Goal: Information Seeking & Learning: Learn about a topic

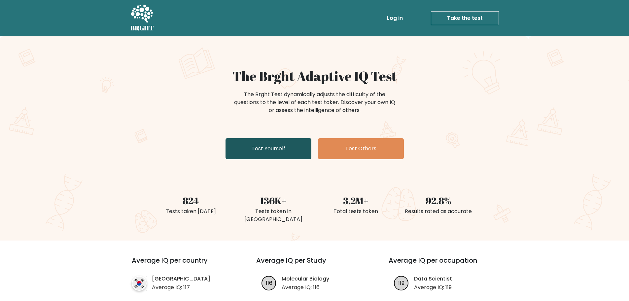
click at [269, 148] on link "Test Yourself" at bounding box center [269, 148] width 86 height 21
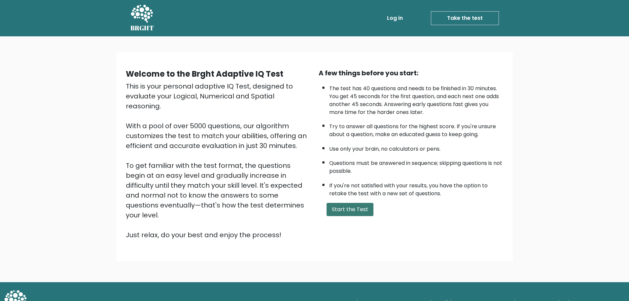
click at [340, 214] on button "Start the Test" at bounding box center [350, 209] width 47 height 13
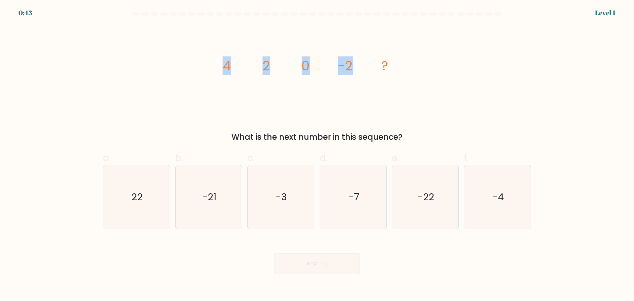
drag, startPoint x: 219, startPoint y: 64, endPoint x: 387, endPoint y: 65, distance: 167.8
click at [383, 65] on icon "image/svg+xml 4 2 0 -2 ?" at bounding box center [317, 70] width 198 height 90
click at [387, 65] on tspan "?" at bounding box center [385, 65] width 7 height 19
click at [508, 208] on icon "-4" at bounding box center [498, 197] width 64 height 64
click at [317, 155] on input "f. -4" at bounding box center [317, 153] width 0 height 4
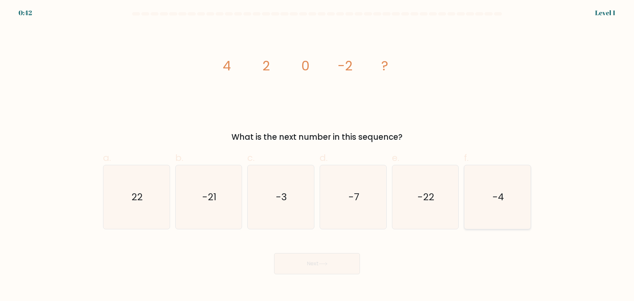
radio input "true"
click at [328, 269] on button "Next" at bounding box center [317, 263] width 86 height 21
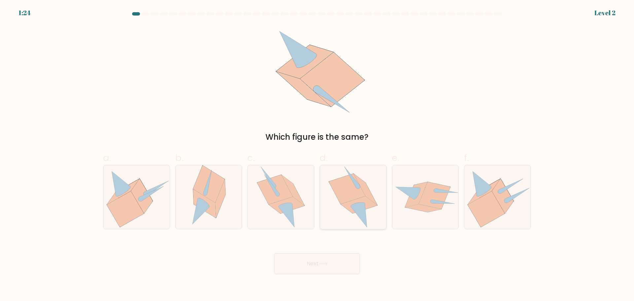
click at [362, 219] on icon at bounding box center [359, 215] width 16 height 24
click at [317, 155] on input "d." at bounding box center [317, 153] width 0 height 4
radio input "true"
click at [315, 267] on button "Next" at bounding box center [317, 263] width 86 height 21
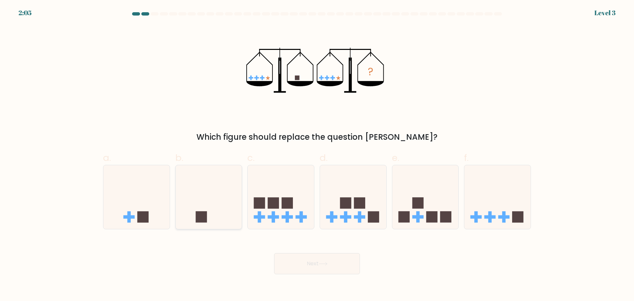
click at [221, 204] on icon at bounding box center [209, 196] width 66 height 55
click at [317, 155] on input "b." at bounding box center [317, 153] width 0 height 4
radio input "true"
click at [302, 273] on button "Next" at bounding box center [317, 263] width 86 height 21
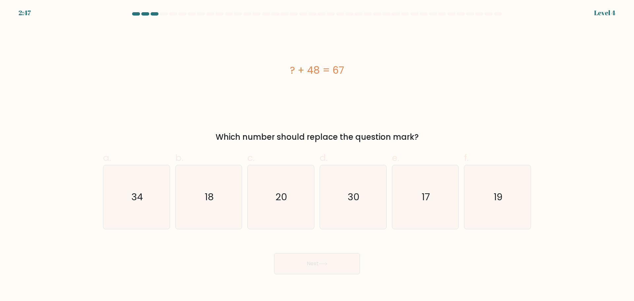
drag, startPoint x: 295, startPoint y: 71, endPoint x: 352, endPoint y: 69, distance: 56.5
click at [351, 70] on div "? + 48 = 67" at bounding box center [317, 70] width 428 height 15
click at [352, 69] on div "? + 48 = 67" at bounding box center [317, 70] width 428 height 15
click at [501, 202] on text "19" at bounding box center [498, 196] width 9 height 13
click at [317, 155] on input "f. 19" at bounding box center [317, 153] width 0 height 4
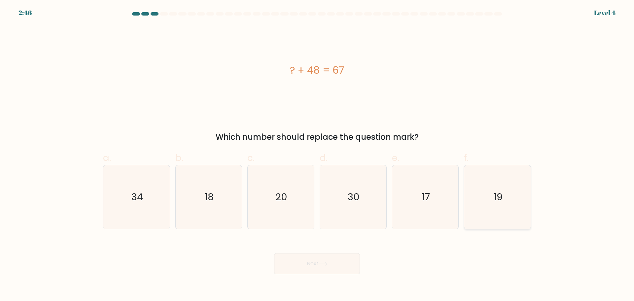
radio input "true"
click at [324, 263] on icon at bounding box center [323, 264] width 9 height 4
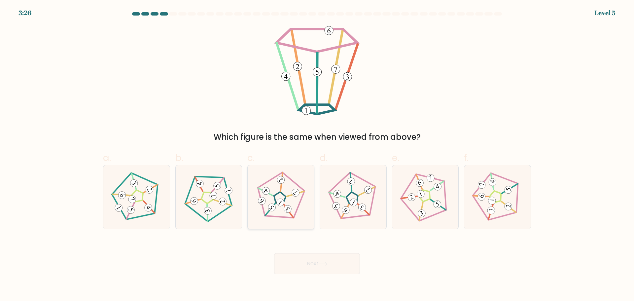
click at [292, 204] on icon at bounding box center [280, 196] width 51 height 51
click at [317, 155] on input "c." at bounding box center [317, 153] width 0 height 4
radio input "true"
click at [316, 262] on button "Next" at bounding box center [317, 263] width 86 height 21
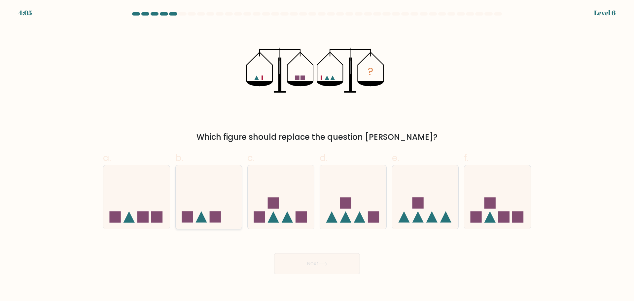
click at [229, 197] on icon at bounding box center [209, 196] width 66 height 55
click at [317, 155] on input "b." at bounding box center [317, 153] width 0 height 4
radio input "true"
click at [302, 260] on button "Next" at bounding box center [317, 263] width 86 height 21
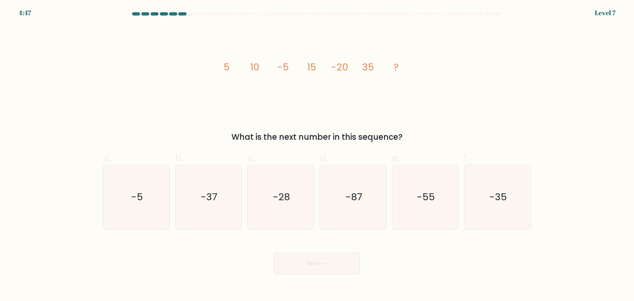
drag, startPoint x: 241, startPoint y: 66, endPoint x: 260, endPoint y: 61, distance: 19.7
click at [260, 62] on icon "image/svg+xml 5 10 -5 15 -20 35 ?" at bounding box center [317, 70] width 198 height 90
click at [260, 61] on icon "image/svg+xml 5 10 -5 15 -20 35 ?" at bounding box center [317, 70] width 198 height 90
drag, startPoint x: 223, startPoint y: 57, endPoint x: 277, endPoint y: 64, distance: 54.0
click at [276, 64] on icon "image/svg+xml 5 10 -5 15 -20 35 ?" at bounding box center [317, 70] width 198 height 90
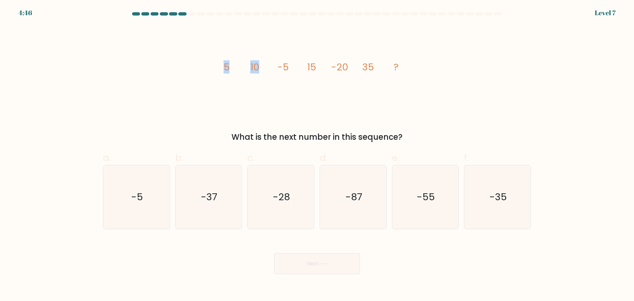
click at [277, 63] on icon "image/svg+xml 5 10 -5 15 -20 35 ?" at bounding box center [317, 70] width 198 height 90
drag, startPoint x: 286, startPoint y: 66, endPoint x: 290, endPoint y: 66, distance: 4.0
click at [290, 66] on icon "image/svg+xml 5 10 -5 15 -20 35 ?" at bounding box center [317, 70] width 198 height 90
click at [302, 65] on icon "image/svg+xml 5 10 -5 15 -20 35 ?" at bounding box center [317, 70] width 198 height 90
drag, startPoint x: 302, startPoint y: 65, endPoint x: 328, endPoint y: 67, distance: 25.5
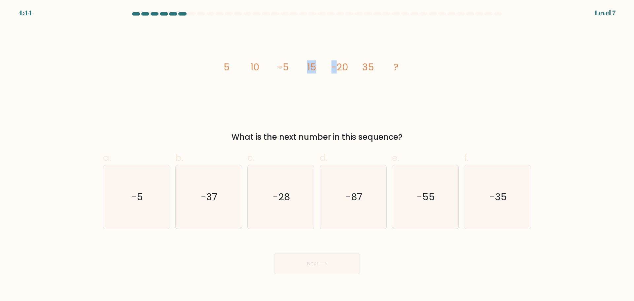
click at [328, 67] on icon "image/svg+xml 5 10 -5 15 -20 35 ?" at bounding box center [317, 70] width 198 height 90
click at [337, 67] on tspan "-20" at bounding box center [340, 66] width 17 height 13
click at [229, 73] on tspan "5" at bounding box center [227, 66] width 6 height 13
drag, startPoint x: 219, startPoint y: 66, endPoint x: 229, endPoint y: 69, distance: 10.4
click at [229, 69] on icon "image/svg+xml 5 10 -5 15 -20 35 ?" at bounding box center [317, 70] width 198 height 90
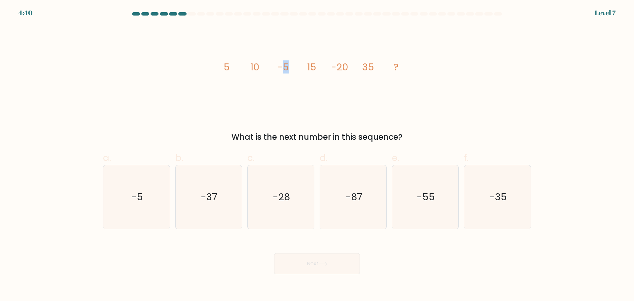
drag, startPoint x: 280, startPoint y: 63, endPoint x: 295, endPoint y: 65, distance: 14.6
click at [287, 63] on tspan "-5" at bounding box center [283, 66] width 11 height 13
drag, startPoint x: 330, startPoint y: 66, endPoint x: 350, endPoint y: 66, distance: 20.2
click at [350, 66] on icon "image/svg+xml 5 10 -5 15 -20 35 ?" at bounding box center [317, 70] width 198 height 90
click at [253, 67] on tspan "10" at bounding box center [254, 66] width 9 height 13
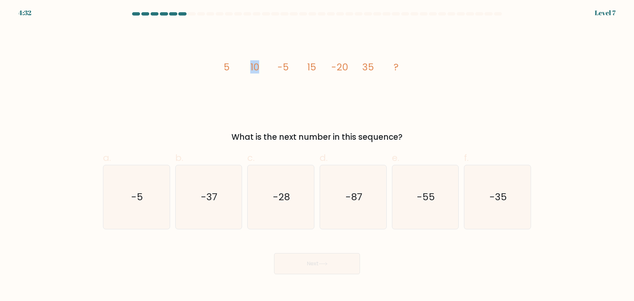
drag, startPoint x: 249, startPoint y: 65, endPoint x: 274, endPoint y: 66, distance: 24.8
click at [263, 66] on icon "image/svg+xml 5 10 -5 15 -20 35 ?" at bounding box center [317, 70] width 198 height 90
drag, startPoint x: 304, startPoint y: 66, endPoint x: 316, endPoint y: 67, distance: 11.9
click at [316, 67] on icon "image/svg+xml 5 10 -5 15 -20 35 ?" at bounding box center [317, 70] width 198 height 90
click at [312, 67] on tspan "15" at bounding box center [311, 66] width 9 height 13
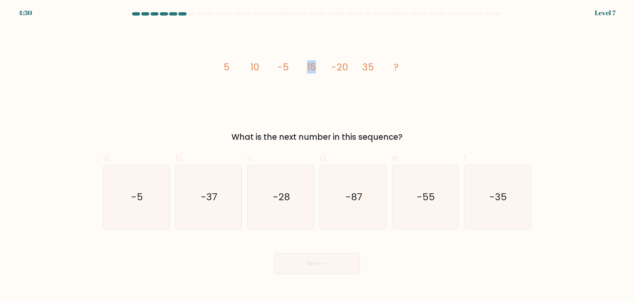
drag, startPoint x: 307, startPoint y: 67, endPoint x: 331, endPoint y: 67, distance: 23.8
click at [323, 67] on icon "image/svg+xml 5 10 -5 15 -20 35 ?" at bounding box center [317, 70] width 198 height 90
drag, startPoint x: 364, startPoint y: 64, endPoint x: 374, endPoint y: 65, distance: 9.6
click at [374, 65] on tspan "35" at bounding box center [368, 66] width 12 height 13
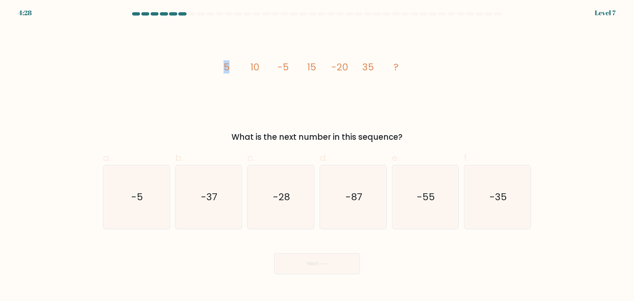
drag, startPoint x: 224, startPoint y: 66, endPoint x: 233, endPoint y: 66, distance: 8.9
click at [233, 66] on icon "image/svg+xml 5 10 -5 15 -20 35 ?" at bounding box center [317, 70] width 198 height 90
drag, startPoint x: 250, startPoint y: 65, endPoint x: 262, endPoint y: 65, distance: 12.2
click at [261, 65] on icon "image/svg+xml 5 10 -5 15 -20 35 ?" at bounding box center [317, 70] width 198 height 90
click at [249, 65] on icon "image/svg+xml 5 10 -5 15 -20 35 ?" at bounding box center [317, 70] width 198 height 90
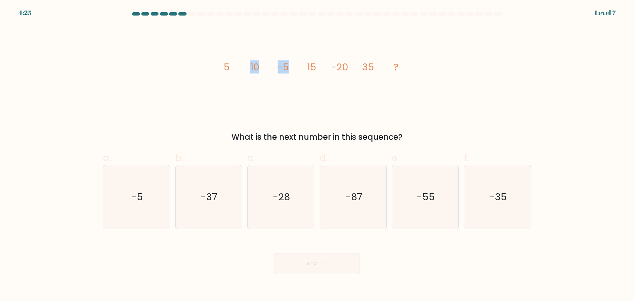
drag, startPoint x: 244, startPoint y: 65, endPoint x: 287, endPoint y: 68, distance: 43.4
click at [287, 68] on icon "image/svg+xml 5 10 -5 15 -20 35 ?" at bounding box center [317, 70] width 198 height 90
click at [279, 67] on tspan "-5" at bounding box center [283, 66] width 11 height 13
drag, startPoint x: 277, startPoint y: 67, endPoint x: 314, endPoint y: 71, distance: 37.2
click at [314, 71] on icon "image/svg+xml 5 10 -5 15 -20 35 ?" at bounding box center [317, 70] width 198 height 90
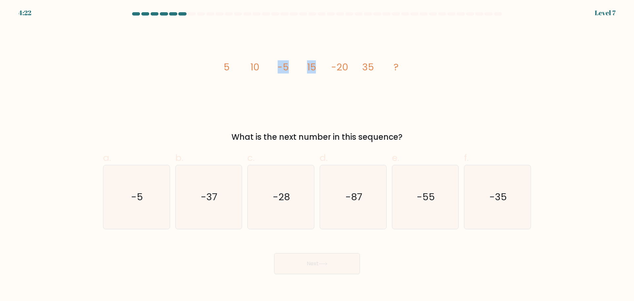
click at [314, 71] on tspan "15" at bounding box center [311, 66] width 9 height 13
drag, startPoint x: 279, startPoint y: 67, endPoint x: 319, endPoint y: 70, distance: 40.1
click at [319, 70] on icon "image/svg+xml 5 10 -5 15 -20 35 ?" at bounding box center [317, 70] width 198 height 90
drag, startPoint x: 307, startPoint y: 66, endPoint x: 356, endPoint y: 66, distance: 49.2
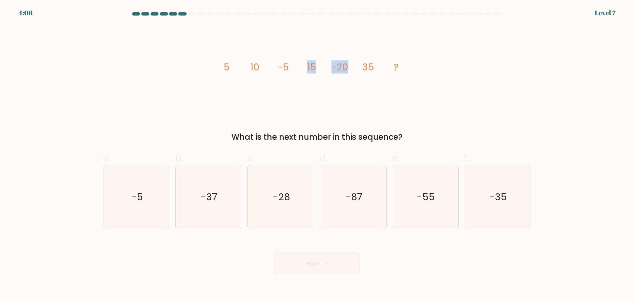
click at [356, 66] on icon "image/svg+xml 5 10 -5 15 -20 35 ?" at bounding box center [317, 70] width 198 height 90
click at [363, 68] on tspan "35" at bounding box center [368, 66] width 12 height 13
click at [357, 70] on icon "image/svg+xml 5 10 -5 15 -20 35 ?" at bounding box center [317, 70] width 198 height 90
drag, startPoint x: 356, startPoint y: 65, endPoint x: 330, endPoint y: 65, distance: 25.8
click at [330, 65] on icon "image/svg+xml 5 10 -5 15 -20 35 ?" at bounding box center [317, 70] width 198 height 90
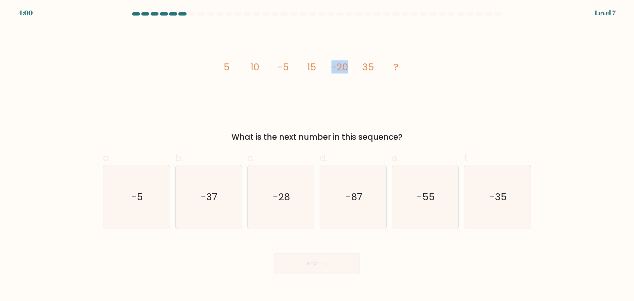
click at [330, 65] on icon "image/svg+xml 5 10 -5 15 -20 35 ?" at bounding box center [317, 70] width 198 height 90
drag, startPoint x: 338, startPoint y: 66, endPoint x: 347, endPoint y: 67, distance: 8.9
click at [347, 67] on icon "image/svg+xml 5 10 -5 15 -20 35 ?" at bounding box center [317, 70] width 198 height 90
click at [347, 67] on tspan "-20" at bounding box center [340, 66] width 17 height 13
drag, startPoint x: 225, startPoint y: 66, endPoint x: 252, endPoint y: 66, distance: 26.8
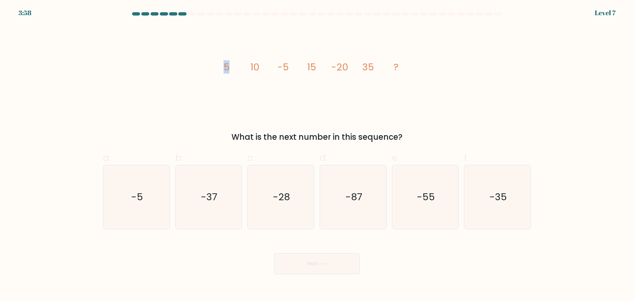
click at [252, 66] on g "5 10 -5 15 -20 35 ?" at bounding box center [311, 66] width 175 height 13
drag, startPoint x: 256, startPoint y: 65, endPoint x: 273, endPoint y: 64, distance: 16.9
click at [270, 64] on icon "image/svg+xml 5 10 -5 15 -20 35 ?" at bounding box center [317, 70] width 198 height 90
drag, startPoint x: 299, startPoint y: 64, endPoint x: 323, endPoint y: 63, distance: 24.5
click at [319, 63] on icon "image/svg+xml 5 10 -5 15 -20 35 ?" at bounding box center [317, 70] width 198 height 90
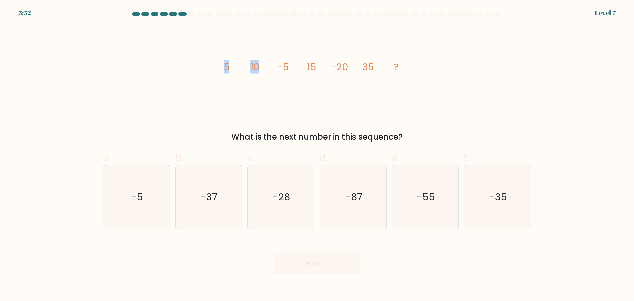
drag, startPoint x: 222, startPoint y: 64, endPoint x: 269, endPoint y: 65, distance: 46.9
click at [269, 65] on icon "image/svg+xml 5 10 -5 15 -20 35 ?" at bounding box center [317, 70] width 198 height 90
click at [227, 69] on tspan "5" at bounding box center [227, 66] width 6 height 13
drag, startPoint x: 218, startPoint y: 69, endPoint x: 248, endPoint y: 69, distance: 30.7
click at [237, 69] on div "image/svg+xml 5 10 -5 15 -20 35 ? What is the next number in this sequence?" at bounding box center [317, 84] width 436 height 118
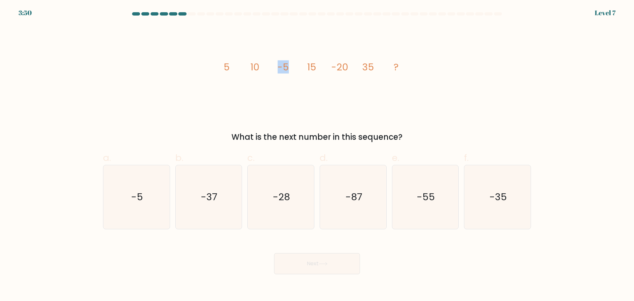
drag, startPoint x: 278, startPoint y: 67, endPoint x: 294, endPoint y: 67, distance: 16.2
click at [294, 67] on icon "image/svg+xml 5 10 -5 15 -20 35 ?" at bounding box center [317, 70] width 198 height 90
click at [280, 67] on tspan "-5" at bounding box center [283, 66] width 11 height 13
drag, startPoint x: 276, startPoint y: 67, endPoint x: 330, endPoint y: 67, distance: 53.8
click at [288, 67] on icon "image/svg+xml 5 10 -5 15 -20 35 ?" at bounding box center [317, 70] width 198 height 90
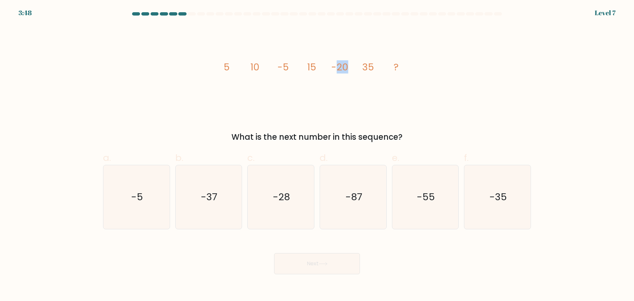
drag, startPoint x: 336, startPoint y: 67, endPoint x: 350, endPoint y: 67, distance: 14.2
click at [350, 67] on icon "image/svg+xml 5 10 -5 15 -20 35 ?" at bounding box center [317, 70] width 198 height 90
click at [331, 67] on icon "image/svg+xml 5 10 -5 15 -20 35 ?" at bounding box center [317, 70] width 198 height 90
drag, startPoint x: 270, startPoint y: 67, endPoint x: 294, endPoint y: 67, distance: 24.1
click at [294, 67] on icon "image/svg+xml 5 10 -5 15 -20 35 ?" at bounding box center [317, 70] width 198 height 90
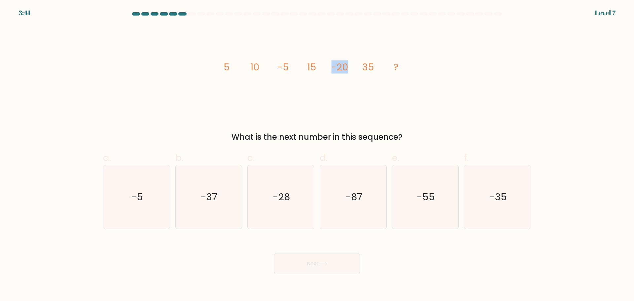
drag, startPoint x: 337, startPoint y: 64, endPoint x: 349, endPoint y: 64, distance: 12.2
click at [349, 64] on icon "image/svg+xml 5 10 -5 15 -20 35 ?" at bounding box center [317, 70] width 198 height 90
click at [455, 184] on icon "-55" at bounding box center [425, 197] width 64 height 64
click at [317, 155] on input "e. -55" at bounding box center [317, 153] width 0 height 4
radio input "true"
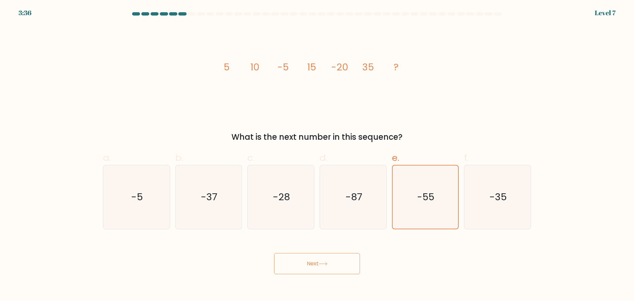
click at [342, 265] on button "Next" at bounding box center [317, 263] width 86 height 21
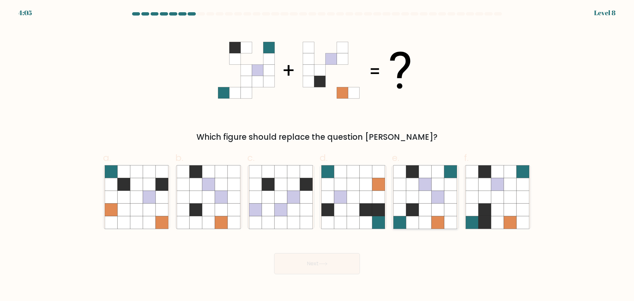
click at [425, 204] on icon at bounding box center [425, 209] width 13 height 13
click at [317, 155] on input "e." at bounding box center [317, 153] width 0 height 4
radio input "true"
click at [305, 267] on button "Next" at bounding box center [317, 263] width 86 height 21
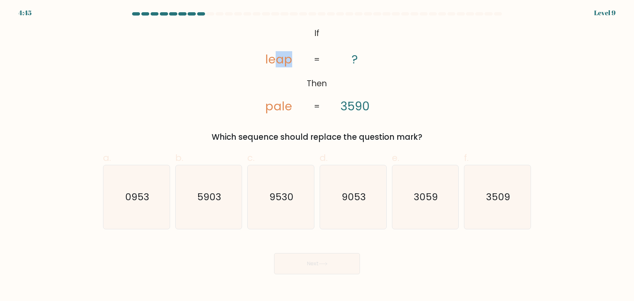
drag, startPoint x: 289, startPoint y: 60, endPoint x: 278, endPoint y: 59, distance: 11.6
click at [278, 59] on tspan "leap" at bounding box center [279, 60] width 27 height 16
drag, startPoint x: 357, startPoint y: 105, endPoint x: 380, endPoint y: 105, distance: 23.1
click at [380, 105] on icon "@import url('https://fonts.googleapis.com/css?family=Abril+Fatface:400,100,100i…" at bounding box center [317, 70] width 147 height 90
drag, startPoint x: 292, startPoint y: 212, endPoint x: 346, endPoint y: 214, distance: 53.9
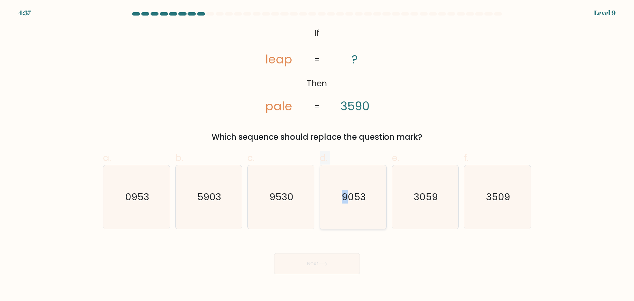
click at [346, 214] on div "a. 0953 b. 5903 c." at bounding box center [316, 187] width 433 height 83
click at [346, 214] on icon "9053" at bounding box center [353, 197] width 64 height 64
click at [317, 155] on input "d. 9053" at bounding box center [317, 153] width 0 height 4
radio input "true"
click at [348, 267] on button "Next" at bounding box center [317, 263] width 86 height 21
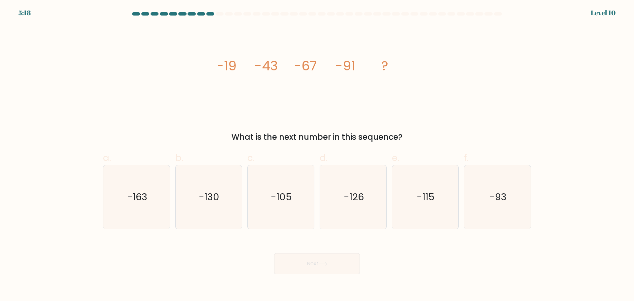
drag, startPoint x: 234, startPoint y: 69, endPoint x: 241, endPoint y: 69, distance: 6.3
click at [241, 69] on div "image/svg+xml -19 -43 -67 -91 ? What is the next number in this sequence?" at bounding box center [317, 84] width 436 height 118
click at [241, 67] on icon "image/svg+xml -19 -43 -67 -91 ?" at bounding box center [317, 70] width 198 height 90
click at [238, 64] on icon "image/svg+xml -19 -43 -67 -91 ?" at bounding box center [317, 70] width 198 height 90
drag, startPoint x: 238, startPoint y: 64, endPoint x: 215, endPoint y: 64, distance: 22.8
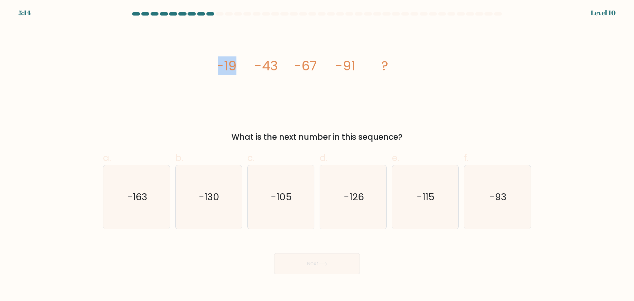
click at [216, 64] on div "image/svg+xml -19 -43 -67 -91 ? What is the next number in this sequence?" at bounding box center [317, 84] width 436 height 118
click at [215, 64] on div "image/svg+xml -19 -43 -67 -91 ? What is the next number in this sequence?" at bounding box center [317, 84] width 436 height 118
drag, startPoint x: 243, startPoint y: 63, endPoint x: 276, endPoint y: 65, distance: 32.5
click at [276, 65] on icon "image/svg+xml -19 -43 -67 -91 ?" at bounding box center [317, 70] width 198 height 90
click at [278, 65] on icon "image/svg+xml -19 -43 -67 -91 ?" at bounding box center [317, 70] width 198 height 90
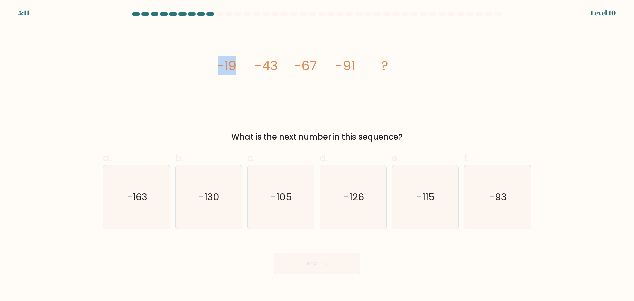
drag, startPoint x: 214, startPoint y: 67, endPoint x: 236, endPoint y: 65, distance: 22.6
click at [236, 65] on div "image/svg+xml -19 -43 -67 -91 ? What is the next number in this sequence?" at bounding box center [317, 84] width 436 height 118
click at [236, 65] on tspan "-19" at bounding box center [227, 65] width 20 height 19
drag, startPoint x: 221, startPoint y: 66, endPoint x: 235, endPoint y: 66, distance: 13.9
click at [235, 66] on tspan "-19" at bounding box center [227, 65] width 20 height 19
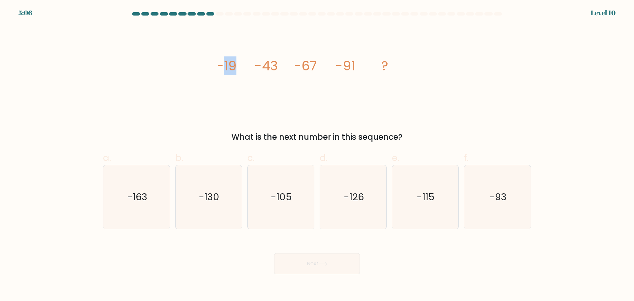
click at [235, 66] on tspan "-19" at bounding box center [227, 65] width 20 height 19
drag, startPoint x: 258, startPoint y: 65, endPoint x: 278, endPoint y: 68, distance: 20.0
click at [278, 68] on tspan "-43" at bounding box center [266, 65] width 23 height 19
drag, startPoint x: 293, startPoint y: 65, endPoint x: 322, endPoint y: 66, distance: 29.1
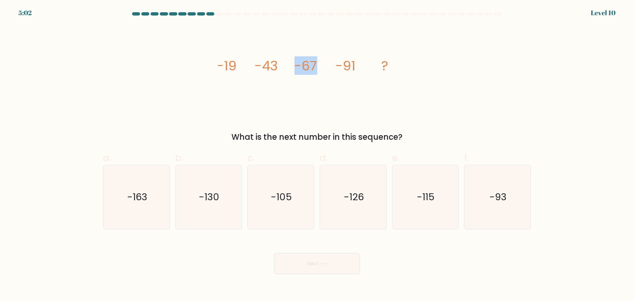
click at [322, 66] on icon "image/svg+xml -19 -43 -67 -91 ?" at bounding box center [317, 70] width 198 height 90
drag, startPoint x: 337, startPoint y: 66, endPoint x: 361, endPoint y: 66, distance: 24.4
click at [361, 66] on icon "image/svg+xml -19 -43 -67 -91 ?" at bounding box center [317, 70] width 198 height 90
click at [432, 201] on text "-115" at bounding box center [426, 196] width 18 height 13
click at [317, 155] on input "e. -115" at bounding box center [317, 153] width 0 height 4
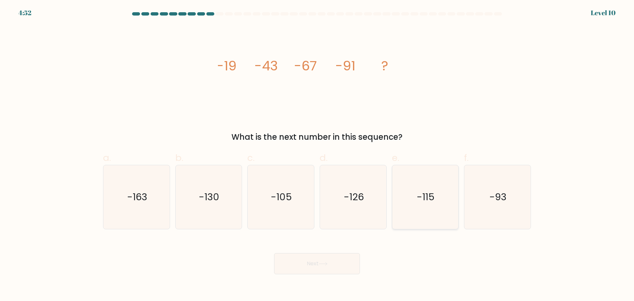
radio input "true"
click at [307, 264] on button "Next" at bounding box center [317, 263] width 86 height 21
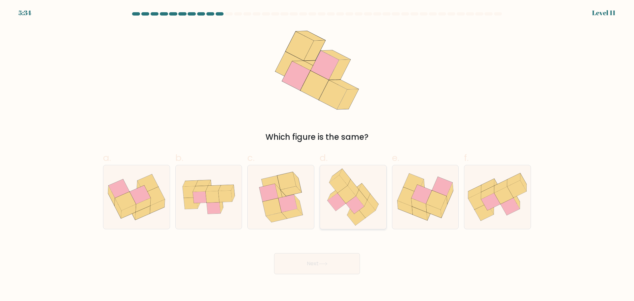
click at [353, 221] on icon at bounding box center [357, 216] width 18 height 18
click at [317, 155] on input "d." at bounding box center [317, 153] width 0 height 4
radio input "true"
click at [337, 265] on button "Next" at bounding box center [317, 263] width 86 height 21
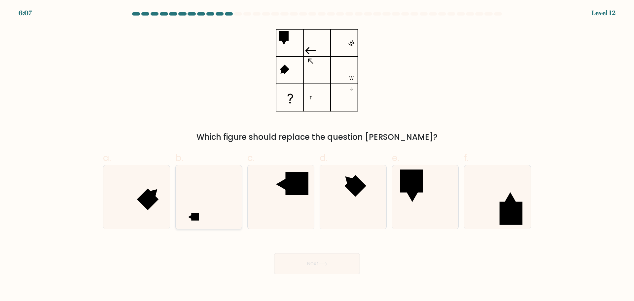
click at [224, 218] on icon at bounding box center [209, 197] width 64 height 64
click at [317, 155] on input "b." at bounding box center [317, 153] width 0 height 4
radio input "true"
click at [310, 269] on button "Next" at bounding box center [317, 263] width 86 height 21
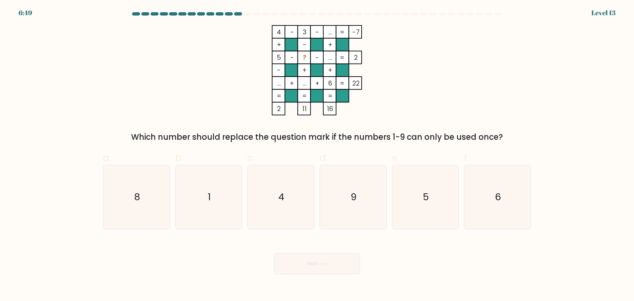
drag, startPoint x: 278, startPoint y: 58, endPoint x: 300, endPoint y: 56, distance: 21.9
click at [299, 57] on icon "4 - 3 - ... -7 + - + 5 - ? - ... 2 - + + ... + ... + 6 = 22 = = = = 2 11 16 =" at bounding box center [317, 70] width 198 height 90
click at [302, 56] on rect at bounding box center [304, 57] width 13 height 13
drag, startPoint x: 300, startPoint y: 56, endPoint x: 309, endPoint y: 58, distance: 9.5
click at [309, 58] on rect at bounding box center [304, 57] width 13 height 13
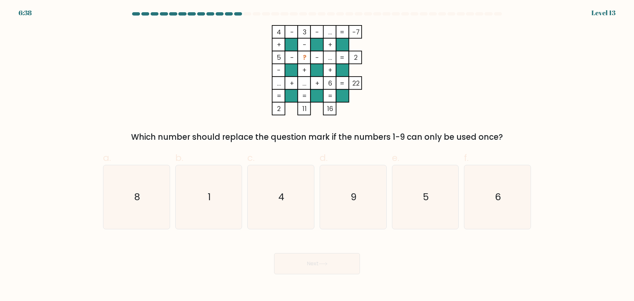
drag, startPoint x: 309, startPoint y: 58, endPoint x: 309, endPoint y: 54, distance: 4.6
click at [309, 54] on rect at bounding box center [304, 57] width 13 height 13
click at [236, 200] on icon "1" at bounding box center [209, 197] width 64 height 64
click at [317, 155] on input "b. 1" at bounding box center [317, 153] width 0 height 4
radio input "true"
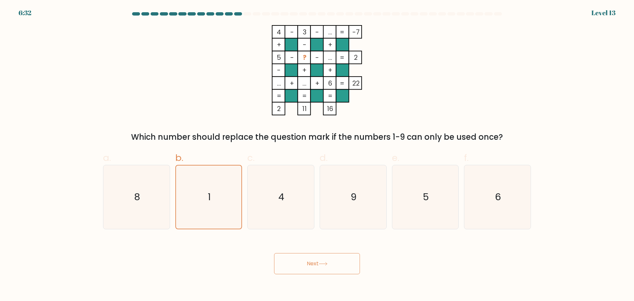
click at [299, 267] on button "Next" at bounding box center [317, 263] width 86 height 21
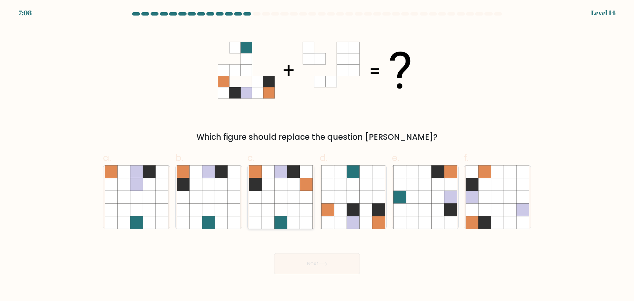
click at [282, 202] on icon at bounding box center [281, 197] width 13 height 13
click at [317, 155] on input "c." at bounding box center [317, 153] width 0 height 4
radio input "true"
click at [309, 268] on button "Next" at bounding box center [317, 263] width 86 height 21
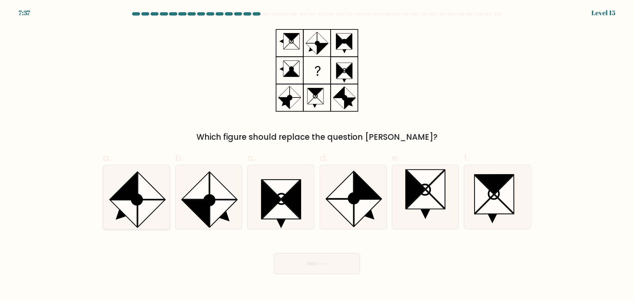
click at [122, 205] on icon at bounding box center [123, 213] width 27 height 27
click at [317, 155] on input "a." at bounding box center [317, 153] width 0 height 4
radio input "true"
click at [330, 263] on button "Next" at bounding box center [317, 263] width 86 height 21
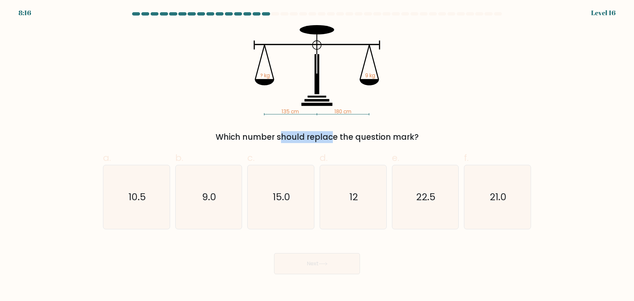
drag, startPoint x: 276, startPoint y: 117, endPoint x: 308, endPoint y: 114, distance: 31.8
click at [308, 114] on div "135 cm 180 cm ? kg 9 kg Which number should replace the question mark?" at bounding box center [317, 84] width 436 height 118
click at [308, 114] on rect at bounding box center [291, 114] width 53 height 0
drag, startPoint x: 334, startPoint y: 109, endPoint x: 363, endPoint y: 110, distance: 29.4
click at [363, 110] on icon "135 cm 180 cm ? kg 9 kg" at bounding box center [317, 70] width 198 height 90
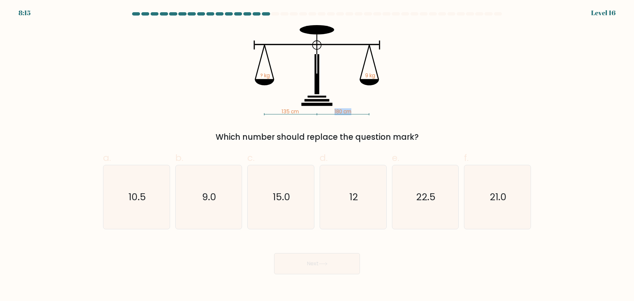
click at [363, 111] on icon "135 cm 180 cm ? kg 9 kg" at bounding box center [317, 70] width 198 height 90
drag, startPoint x: 362, startPoint y: 77, endPoint x: 381, endPoint y: 113, distance: 40.9
click at [389, 112] on icon "135 cm 180 cm ? kg 9 kg" at bounding box center [317, 70] width 198 height 90
click at [380, 113] on icon "135 cm 180 cm ? kg 9 kg" at bounding box center [317, 70] width 198 height 90
drag, startPoint x: 373, startPoint y: 113, endPoint x: 334, endPoint y: 109, distance: 39.8
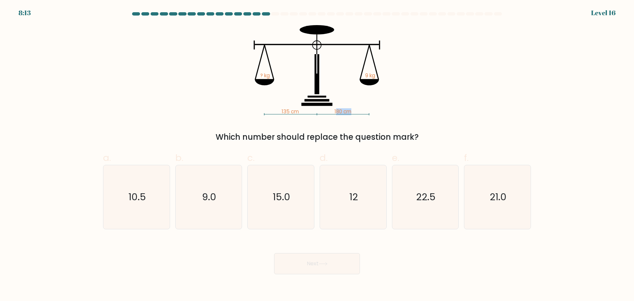
click at [336, 110] on icon "135 cm 180 cm ? kg 9 kg" at bounding box center [317, 70] width 198 height 90
click at [333, 109] on icon "135 cm 180 cm ? kg 9 kg" at bounding box center [317, 70] width 198 height 90
drag, startPoint x: 332, startPoint y: 113, endPoint x: 377, endPoint y: 113, distance: 44.6
click at [377, 113] on icon "135 cm 180 cm ? kg 9 kg" at bounding box center [317, 70] width 198 height 90
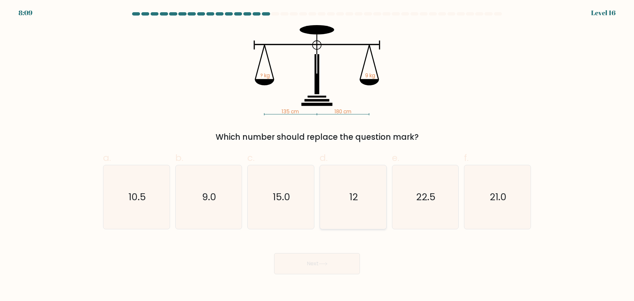
click at [354, 213] on icon "12" at bounding box center [353, 197] width 64 height 64
click at [317, 155] on input "d. 12" at bounding box center [317, 153] width 0 height 4
radio input "true"
click at [324, 269] on button "Next" at bounding box center [317, 263] width 86 height 21
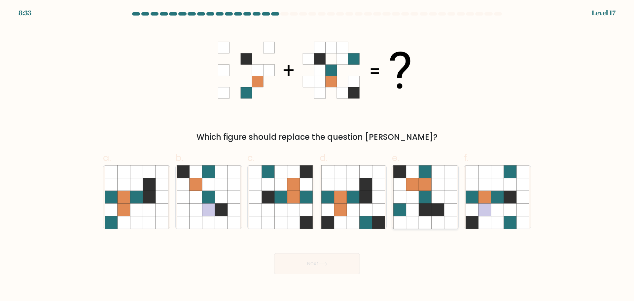
click at [431, 208] on icon at bounding box center [425, 209] width 13 height 13
click at [317, 155] on input "e." at bounding box center [317, 153] width 0 height 4
radio input "true"
click at [329, 261] on button "Next" at bounding box center [317, 263] width 86 height 21
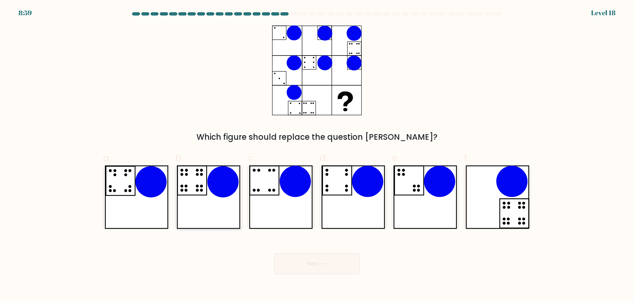
click at [215, 197] on icon at bounding box center [209, 197] width 64 height 64
click at [317, 155] on input "b." at bounding box center [317, 153] width 0 height 4
radio input "true"
click at [215, 197] on icon at bounding box center [208, 197] width 63 height 63
click at [317, 155] on input "b." at bounding box center [317, 153] width 0 height 4
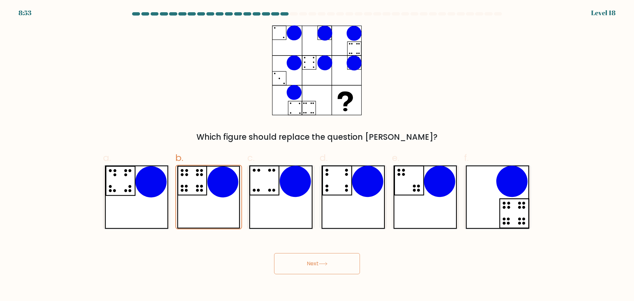
click at [325, 267] on button "Next" at bounding box center [317, 263] width 86 height 21
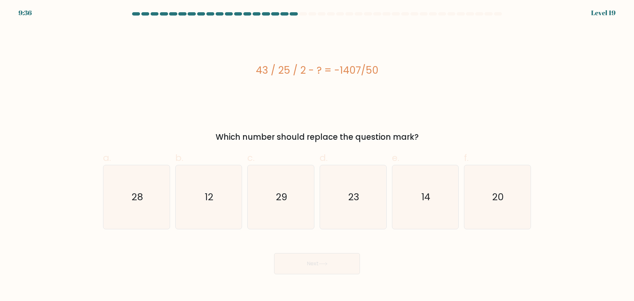
drag, startPoint x: 290, startPoint y: 67, endPoint x: 372, endPoint y: 72, distance: 82.1
click at [370, 72] on div "43 / 25 / 2 - ? = -1407/50" at bounding box center [317, 70] width 428 height 15
click at [372, 72] on div "43 / 25 / 2 - ? = -1407/50" at bounding box center [317, 70] width 428 height 15
drag, startPoint x: 339, startPoint y: 70, endPoint x: 372, endPoint y: 72, distance: 32.8
click at [371, 72] on div "43 / 25 / 2 - ? = -1407/50" at bounding box center [317, 70] width 428 height 15
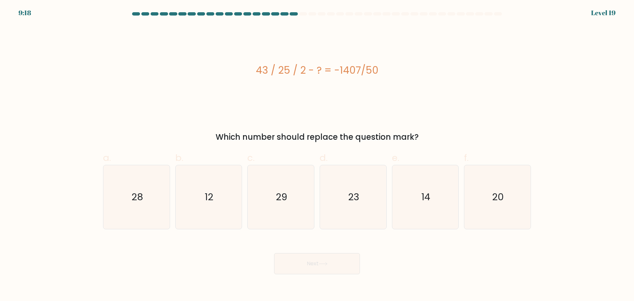
click at [372, 72] on div "43 / 25 / 2 - ? = -1407/50" at bounding box center [317, 70] width 428 height 15
drag, startPoint x: 259, startPoint y: 70, endPoint x: 293, endPoint y: 71, distance: 34.4
click at [293, 71] on div "43 / 25 / 2 - ? = -1407/50" at bounding box center [317, 70] width 428 height 15
drag, startPoint x: 341, startPoint y: 68, endPoint x: 368, endPoint y: 59, distance: 28.5
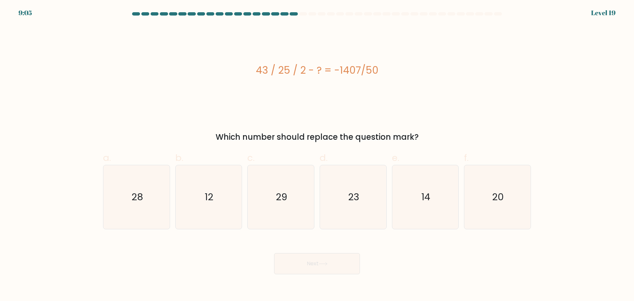
click at [369, 59] on div "43 / 25 / 2 - ? = -1407/50" at bounding box center [317, 70] width 428 height 90
click at [369, 60] on div "43 / 25 / 2 - ? = -1407/50" at bounding box center [317, 70] width 428 height 90
click at [280, 201] on text "29" at bounding box center [282, 196] width 12 height 13
click at [317, 155] on input "c. 29" at bounding box center [317, 153] width 0 height 4
radio input "true"
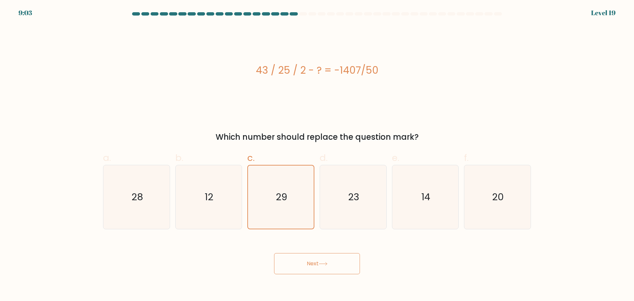
click at [325, 267] on button "Next" at bounding box center [317, 263] width 86 height 21
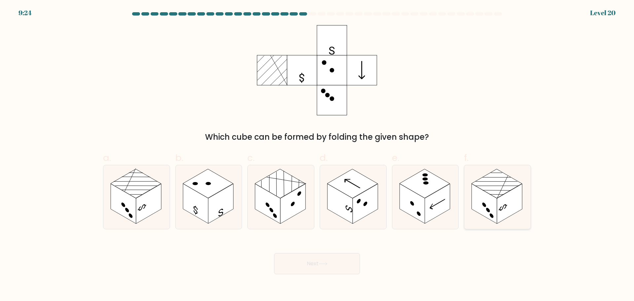
click at [493, 214] on circle at bounding box center [492, 215] width 4 height 6
click at [317, 155] on input "f." at bounding box center [317, 153] width 0 height 4
radio input "true"
click at [326, 265] on icon at bounding box center [323, 264] width 9 height 4
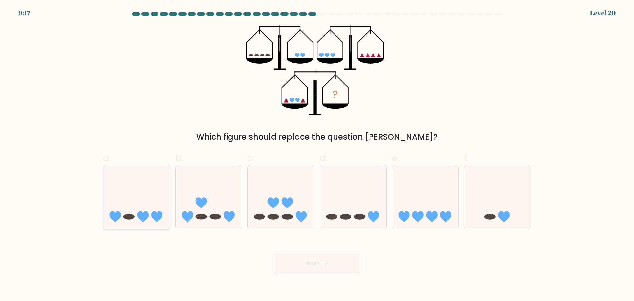
click at [138, 209] on icon at bounding box center [136, 196] width 66 height 55
click at [317, 155] on input "a." at bounding box center [317, 153] width 0 height 4
radio input "true"
click at [295, 261] on button "Next" at bounding box center [317, 263] width 86 height 21
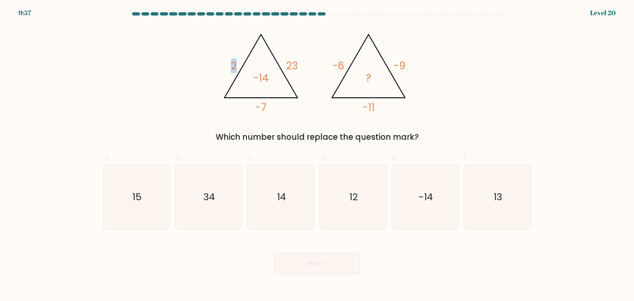
drag, startPoint x: 223, startPoint y: 64, endPoint x: 273, endPoint y: 56, distance: 50.5
click at [241, 59] on icon "@import url('https://fonts.googleapis.com/css?family=Abril+Fatface:400,100,100i…" at bounding box center [317, 70] width 198 height 90
click at [287, 57] on icon "@import url('https://fonts.googleapis.com/css?family=Abril+Fatface:400,100,100i…" at bounding box center [317, 70] width 198 height 90
drag, startPoint x: 284, startPoint y: 64, endPoint x: 317, endPoint y: 60, distance: 33.6
click at [317, 60] on icon "@import url('https://fonts.googleapis.com/css?family=Abril+Fatface:400,100,100i…" at bounding box center [317, 70] width 198 height 90
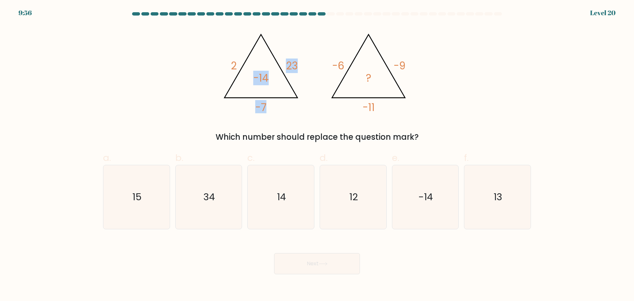
click at [281, 102] on icon "@import url('https://fonts.googleapis.com/css?family=Abril+Fatface:400,100,100i…" at bounding box center [317, 70] width 198 height 90
drag, startPoint x: 269, startPoint y: 105, endPoint x: 247, endPoint y: 105, distance: 22.5
click at [247, 105] on icon "@import url('https://fonts.googleapis.com/css?family=Abril+Fatface:400,100,100i…" at bounding box center [317, 70] width 198 height 90
click at [251, 102] on icon "@import url('https://fonts.googleapis.com/css?family=Abril+Fatface:400,100,100i…" at bounding box center [317, 70] width 198 height 90
drag, startPoint x: 226, startPoint y: 64, endPoint x: 240, endPoint y: 63, distance: 14.3
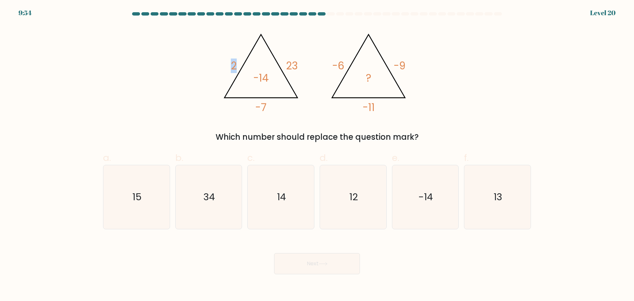
click at [239, 63] on icon "@import url('https://fonts.googleapis.com/css?family=Abril+Fatface:400,100,100i…" at bounding box center [317, 70] width 198 height 90
drag, startPoint x: 288, startPoint y: 66, endPoint x: 298, endPoint y: 58, distance: 13.0
click at [298, 58] on icon "@import url('https://fonts.googleapis.com/css?family=Abril+Fatface:400,100,100i…" at bounding box center [317, 70] width 198 height 90
click at [294, 52] on icon "@import url('https://fonts.googleapis.com/css?family=Abril+Fatface:400,100,100i…" at bounding box center [317, 70] width 198 height 90
click at [275, 110] on icon "@import url('https://fonts.googleapis.com/css?family=Abril+Fatface:400,100,100i…" at bounding box center [317, 70] width 198 height 90
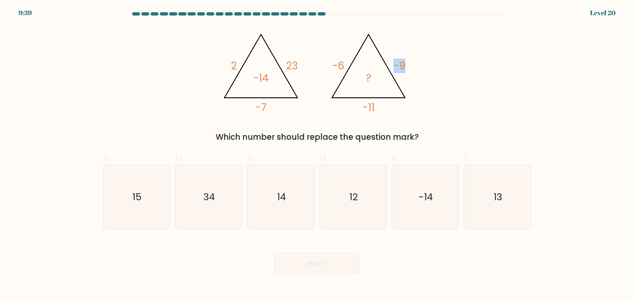
drag, startPoint x: 394, startPoint y: 65, endPoint x: 412, endPoint y: 64, distance: 18.2
click at [412, 64] on icon "@import url('https://fonts.googleapis.com/css?family=Abril+Fatface:400,100,100i…" at bounding box center [317, 70] width 198 height 90
drag, startPoint x: 331, startPoint y: 63, endPoint x: 340, endPoint y: 63, distance: 8.9
click at [340, 63] on icon "@import url('https://fonts.googleapis.com/css?family=Abril+Fatface:400,100,100i…" at bounding box center [317, 70] width 198 height 90
drag, startPoint x: 288, startPoint y: 67, endPoint x: 300, endPoint y: 66, distance: 11.3
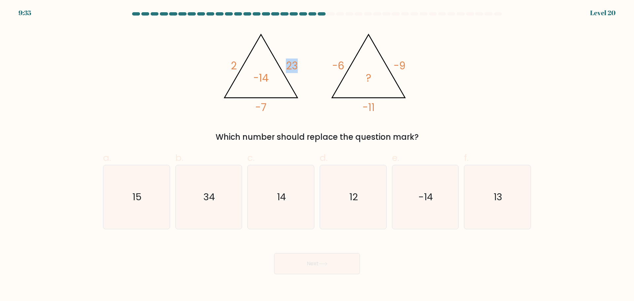
click at [300, 66] on icon "@import url('https://fonts.googleapis.com/css?family=Abril+Fatface:400,100,100i…" at bounding box center [317, 70] width 198 height 90
drag, startPoint x: 300, startPoint y: 66, endPoint x: 291, endPoint y: 66, distance: 8.3
click at [291, 66] on icon "@import url('https://fonts.googleapis.com/css?family=Abril+Fatface:400,100,100i…" at bounding box center [317, 70] width 198 height 90
click at [291, 66] on tspan "23" at bounding box center [292, 65] width 12 height 15
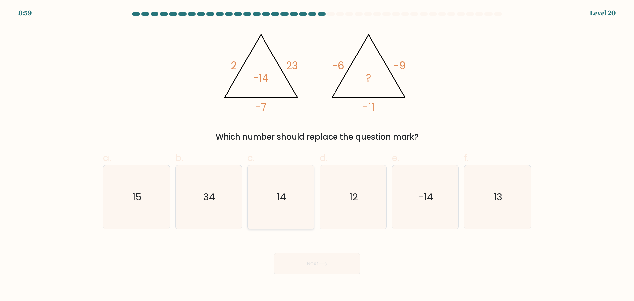
click at [287, 190] on icon "14" at bounding box center [281, 197] width 64 height 64
click at [317, 155] on input "c. 14" at bounding box center [317, 153] width 0 height 4
radio input "true"
click at [299, 264] on button "Next" at bounding box center [317, 263] width 86 height 21
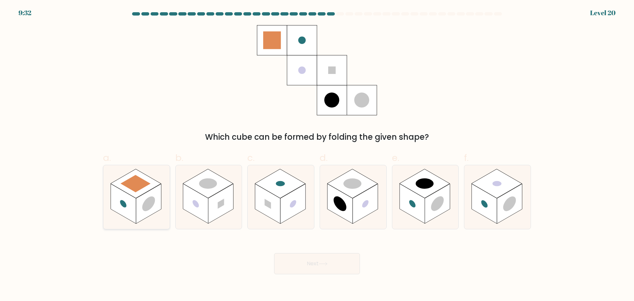
click at [145, 209] on circle at bounding box center [148, 204] width 13 height 20
click at [317, 155] on input "a." at bounding box center [317, 153] width 0 height 4
radio input "true"
click at [306, 261] on button "Next" at bounding box center [317, 263] width 86 height 21
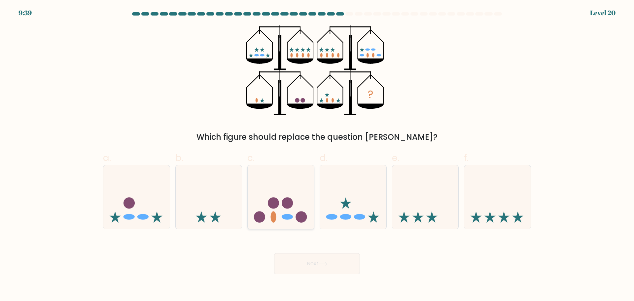
click at [282, 221] on icon at bounding box center [281, 196] width 66 height 55
click at [317, 155] on input "c." at bounding box center [317, 153] width 0 height 4
radio input "true"
click at [305, 265] on button "Next" at bounding box center [317, 263] width 86 height 21
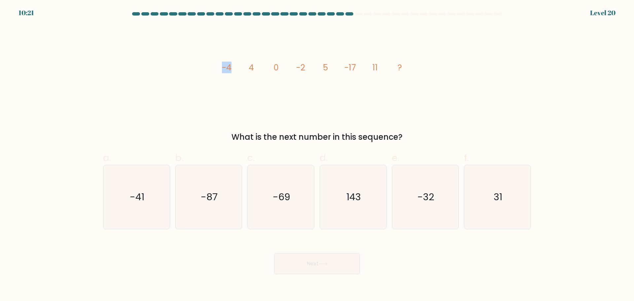
drag, startPoint x: 218, startPoint y: 62, endPoint x: 248, endPoint y: 62, distance: 29.4
click at [247, 63] on icon "image/svg+xml -4 4 0 -2 5 -17 11 ?" at bounding box center [317, 70] width 198 height 90
click at [259, 59] on icon "image/svg+xml -4 4 0 -2 5 -17 11 ?" at bounding box center [317, 70] width 198 height 90
drag, startPoint x: 232, startPoint y: 67, endPoint x: 219, endPoint y: 66, distance: 13.5
click at [219, 66] on icon "image/svg+xml -4 4 0 -2 5 -17 11 ?" at bounding box center [317, 70] width 198 height 90
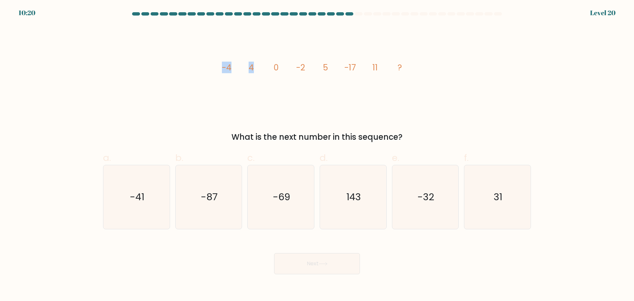
click at [219, 66] on icon "image/svg+xml -4 4 0 -2 5 -17 11 ?" at bounding box center [317, 70] width 198 height 90
drag, startPoint x: 246, startPoint y: 65, endPoint x: 275, endPoint y: 67, distance: 29.1
click at [275, 67] on icon "image/svg+xml -4 4 0 -2 5 -17 11 ?" at bounding box center [317, 70] width 198 height 90
click at [282, 67] on icon "image/svg+xml -4 4 0 -2 5 -17 11 ?" at bounding box center [317, 70] width 198 height 90
drag, startPoint x: 275, startPoint y: 67, endPoint x: 263, endPoint y: 66, distance: 11.6
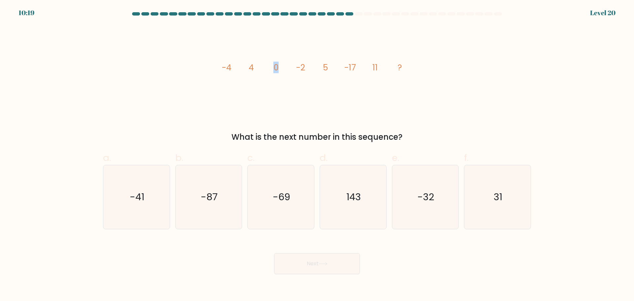
click at [263, 66] on icon "image/svg+xml -4 4 0 -2 5 -17 11 ?" at bounding box center [317, 70] width 198 height 90
drag, startPoint x: 216, startPoint y: 65, endPoint x: 257, endPoint y: 65, distance: 41.3
click at [257, 65] on div "image/svg+xml -4 4 0 -2 5 -17 11 ? What is the next number in this sequence?" at bounding box center [317, 84] width 436 height 118
drag, startPoint x: 274, startPoint y: 65, endPoint x: 279, endPoint y: 65, distance: 5.6
click at [279, 65] on icon "image/svg+xml -4 4 0 -2 5 -17 11 ?" at bounding box center [317, 70] width 198 height 90
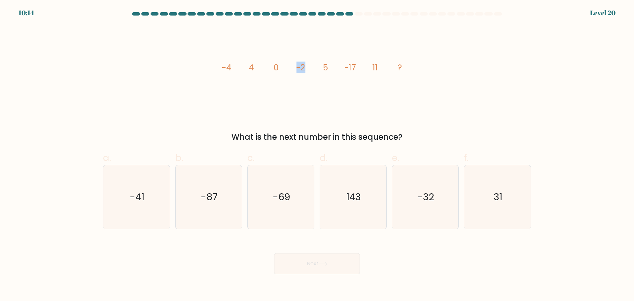
drag, startPoint x: 296, startPoint y: 65, endPoint x: 306, endPoint y: 66, distance: 10.3
click at [306, 66] on icon "image/svg+xml -4 4 0 -2 5 -17 11 ?" at bounding box center [317, 70] width 198 height 90
click at [332, 62] on icon "image/svg+xml -4 4 0 -2 5 -17 11 ?" at bounding box center [317, 70] width 198 height 90
drag, startPoint x: 221, startPoint y: 66, endPoint x: 239, endPoint y: 66, distance: 17.8
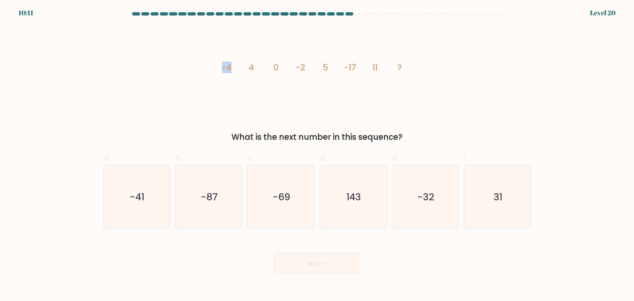
click at [239, 66] on icon "image/svg+xml -4 4 0 -2 5 -17 11 ?" at bounding box center [317, 70] width 198 height 90
drag, startPoint x: 273, startPoint y: 65, endPoint x: 279, endPoint y: 66, distance: 6.0
click at [279, 66] on icon "image/svg+xml -4 4 0 -2 5 -17 11 ?" at bounding box center [317, 70] width 198 height 90
drag, startPoint x: 321, startPoint y: 66, endPoint x: 338, endPoint y: 66, distance: 16.5
click at [334, 66] on icon "image/svg+xml -4 4 0 -2 5 -17 11 ?" at bounding box center [317, 70] width 198 height 90
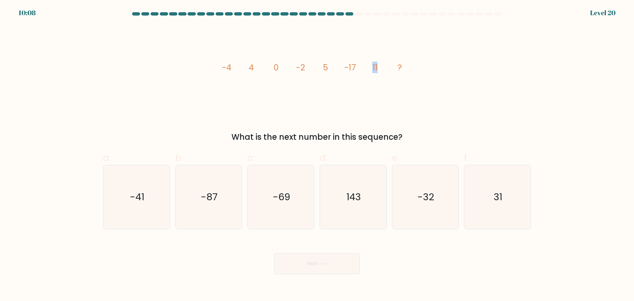
drag, startPoint x: 371, startPoint y: 65, endPoint x: 382, endPoint y: 65, distance: 10.2
click at [384, 63] on icon "image/svg+xml -4 4 0 -2 5 -17 11 ?" at bounding box center [317, 70] width 198 height 90
drag, startPoint x: 245, startPoint y: 67, endPoint x: 271, endPoint y: 67, distance: 25.1
click at [269, 67] on icon "image/svg+xml -4 4 0 -2 5 -17 11 ?" at bounding box center [317, 70] width 198 height 90
click at [297, 67] on tspan "-2" at bounding box center [301, 68] width 9 height 12
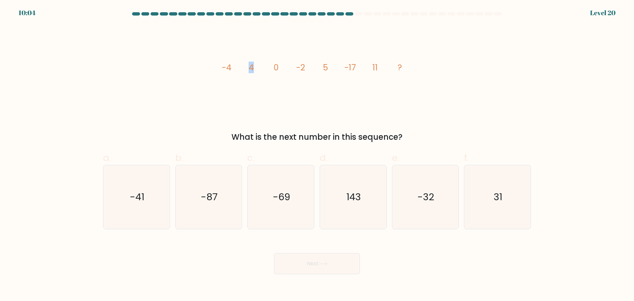
drag, startPoint x: 247, startPoint y: 67, endPoint x: 256, endPoint y: 67, distance: 8.3
click at [256, 67] on icon "image/svg+xml -4 4 0 -2 5 -17 11 ?" at bounding box center [317, 70] width 198 height 90
drag, startPoint x: 297, startPoint y: 69, endPoint x: 304, endPoint y: 68, distance: 6.7
click at [304, 68] on tspan "-2" at bounding box center [301, 68] width 9 height 12
drag, startPoint x: 342, startPoint y: 67, endPoint x: 356, endPoint y: 68, distance: 14.9
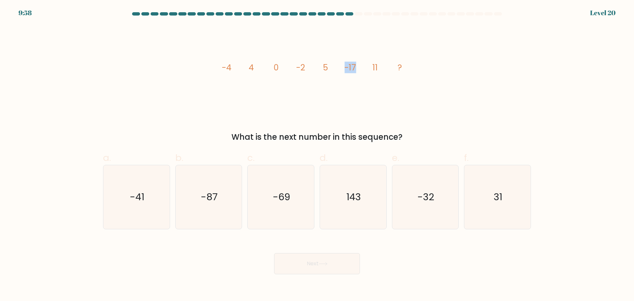
click at [356, 68] on icon "image/svg+xml -4 4 0 -2 5 -17 11 ?" at bounding box center [317, 70] width 198 height 90
drag, startPoint x: 249, startPoint y: 67, endPoint x: 255, endPoint y: 66, distance: 6.3
click at [255, 66] on icon "image/svg+xml -4 4 0 -2 5 -17 11 ?" at bounding box center [317, 70] width 198 height 90
drag, startPoint x: 346, startPoint y: 65, endPoint x: 357, endPoint y: 65, distance: 11.9
click at [357, 65] on icon "image/svg+xml -4 4 0 -2 5 -17 11 ?" at bounding box center [317, 70] width 198 height 90
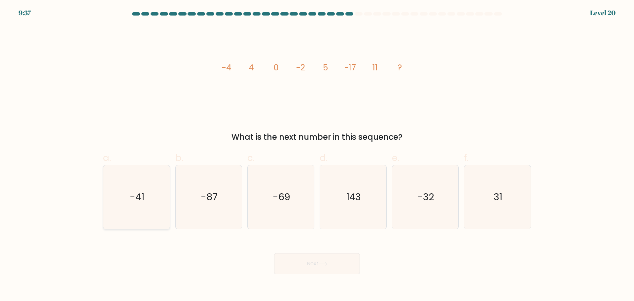
click at [150, 200] on icon "-41" at bounding box center [137, 197] width 64 height 64
click at [317, 155] on input "a. -41" at bounding box center [317, 153] width 0 height 4
radio input "true"
click at [291, 264] on button "Next" at bounding box center [317, 263] width 86 height 21
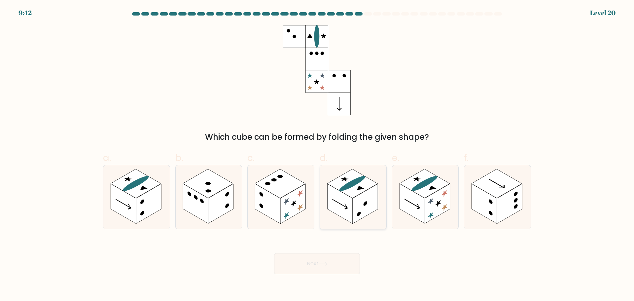
click at [364, 212] on rect at bounding box center [365, 204] width 25 height 40
click at [317, 155] on input "d." at bounding box center [317, 153] width 0 height 4
radio input "true"
drag, startPoint x: 320, startPoint y: 266, endPoint x: 318, endPoint y: 260, distance: 6.0
click at [319, 266] on button "Next" at bounding box center [317, 263] width 86 height 21
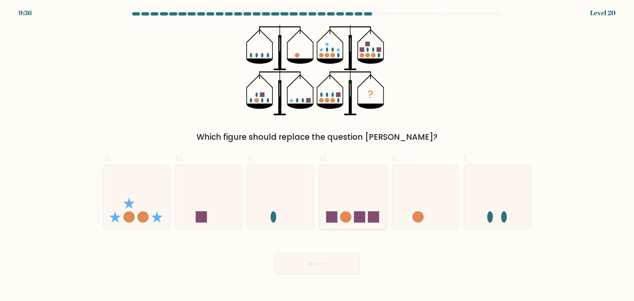
click at [337, 207] on icon at bounding box center [353, 196] width 66 height 55
click at [317, 155] on input "d." at bounding box center [317, 153] width 0 height 4
radio input "true"
click at [339, 265] on button "Next" at bounding box center [317, 263] width 86 height 21
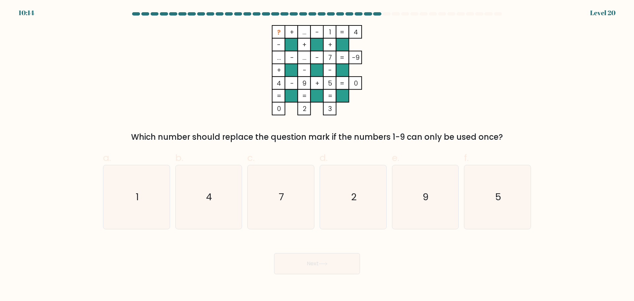
click at [402, 43] on icon "? + ... - 1 4 - + + ... - ... - 7 -9 + - - 4 - 9 + 5 = 0 = = = = 0 2 3 =" at bounding box center [317, 70] width 198 height 90
click at [349, 202] on icon "2" at bounding box center [353, 197] width 64 height 64
click at [317, 155] on input "d. 2" at bounding box center [317, 153] width 0 height 4
radio input "true"
click at [333, 268] on button "Next" at bounding box center [317, 263] width 86 height 21
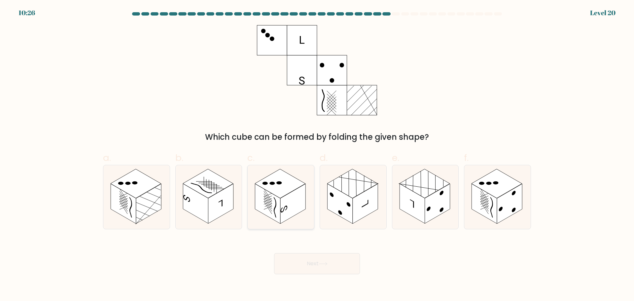
click at [286, 212] on rect at bounding box center [292, 204] width 25 height 40
click at [317, 155] on input "c." at bounding box center [317, 153] width 0 height 4
radio input "true"
click at [316, 265] on button "Next" at bounding box center [317, 263] width 86 height 21
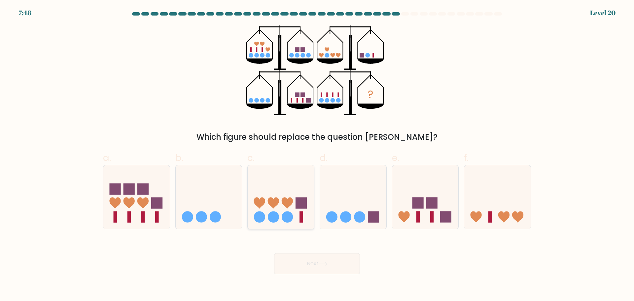
click at [255, 200] on icon at bounding box center [259, 202] width 11 height 11
click at [317, 155] on input "c." at bounding box center [317, 153] width 0 height 4
radio input "true"
click at [313, 266] on button "Next" at bounding box center [317, 263] width 86 height 21
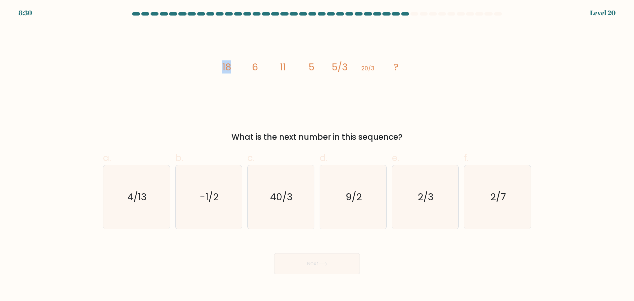
drag, startPoint x: 211, startPoint y: 56, endPoint x: 251, endPoint y: 66, distance: 41.7
click at [249, 66] on div "image/svg+xml 18 6 11 5 5/3 20/3 ? What is the next number in this sequence?" at bounding box center [317, 84] width 436 height 118
click at [251, 66] on icon "image/svg+xml 18 6 11 5 5/3 20/3 ?" at bounding box center [317, 70] width 198 height 90
drag, startPoint x: 223, startPoint y: 63, endPoint x: 252, endPoint y: 63, distance: 29.4
click at [252, 63] on g "18 6 11 5 5/3 20/3 ?" at bounding box center [310, 66] width 177 height 13
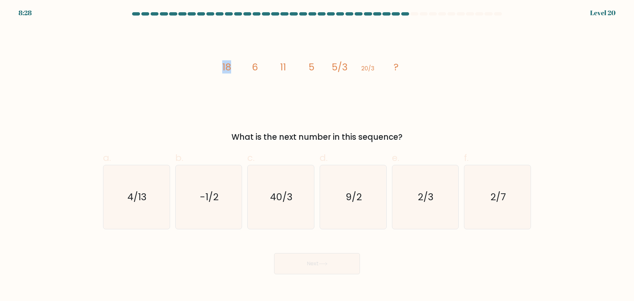
click at [252, 63] on tspan "6" at bounding box center [255, 66] width 6 height 13
drag, startPoint x: 217, startPoint y: 66, endPoint x: 271, endPoint y: 62, distance: 54.7
click at [240, 67] on div "image/svg+xml 18 6 11 5 5/3 20/3 ? What is the next number in this sequence?" at bounding box center [317, 84] width 436 height 118
drag, startPoint x: 276, startPoint y: 65, endPoint x: 287, endPoint y: 64, distance: 11.3
click at [287, 64] on icon "image/svg+xml 18 6 11 5 5/3 20/3 ?" at bounding box center [317, 70] width 198 height 90
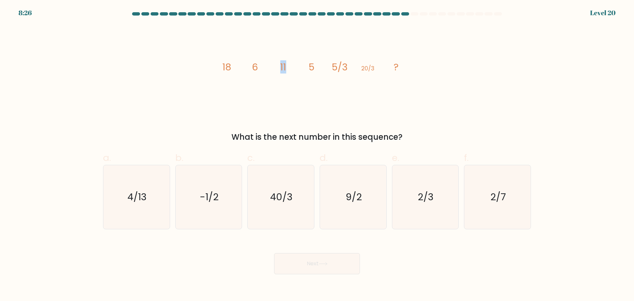
click at [287, 64] on icon "image/svg+xml 18 6 11 5 5/3 20/3 ?" at bounding box center [317, 70] width 198 height 90
drag, startPoint x: 229, startPoint y: 58, endPoint x: 261, endPoint y: 65, distance: 32.3
click at [261, 65] on icon "image/svg+xml 18 6 11 5 5/3 20/3 ?" at bounding box center [317, 70] width 198 height 90
click at [253, 71] on tspan "6" at bounding box center [255, 66] width 6 height 13
drag, startPoint x: 354, startPoint y: 72, endPoint x: 362, endPoint y: 68, distance: 8.7
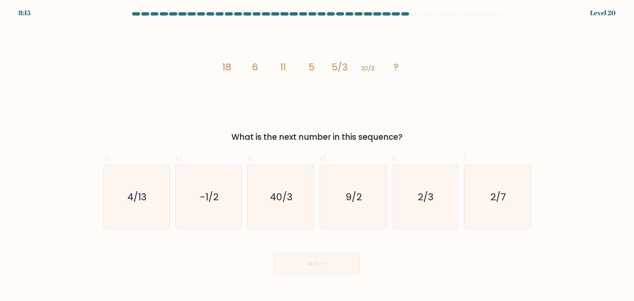
click at [362, 68] on g "18 6 11 5 5/3 20/3 ?" at bounding box center [310, 66] width 177 height 13
drag, startPoint x: 377, startPoint y: 68, endPoint x: 361, endPoint y: 69, distance: 15.9
click at [361, 69] on icon "image/svg+xml 18 6 11 5 5/3 20/3 ?" at bounding box center [317, 70] width 198 height 90
click at [422, 194] on text "2/3" at bounding box center [426, 196] width 16 height 13
click at [317, 155] on input "e. 2/3" at bounding box center [317, 153] width 0 height 4
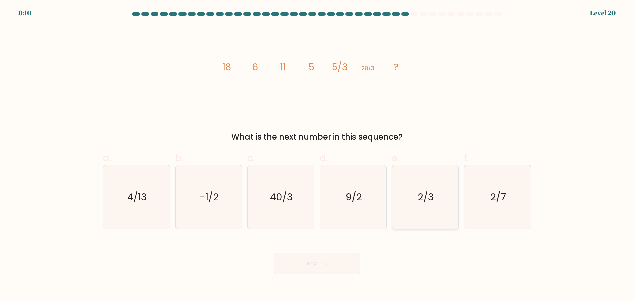
radio input "true"
click at [333, 265] on button "Next" at bounding box center [317, 263] width 86 height 21
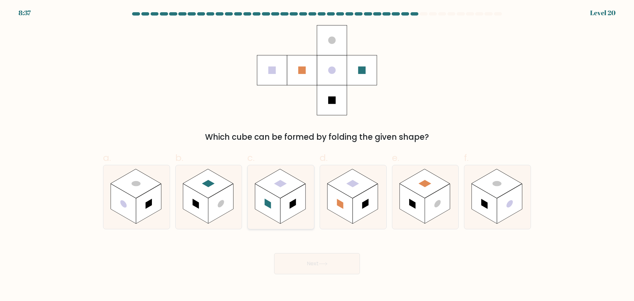
click at [293, 217] on icon at bounding box center [281, 197] width 66 height 64
click at [317, 155] on input "c." at bounding box center [317, 153] width 0 height 4
radio input "true"
click at [320, 269] on button "Next" at bounding box center [317, 263] width 86 height 21
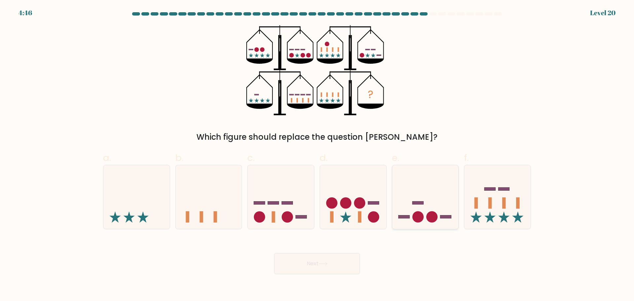
click at [426, 197] on icon at bounding box center [425, 196] width 66 height 55
click at [317, 155] on input "e." at bounding box center [317, 153] width 0 height 4
radio input "true"
click at [339, 261] on button "Next" at bounding box center [317, 263] width 86 height 21
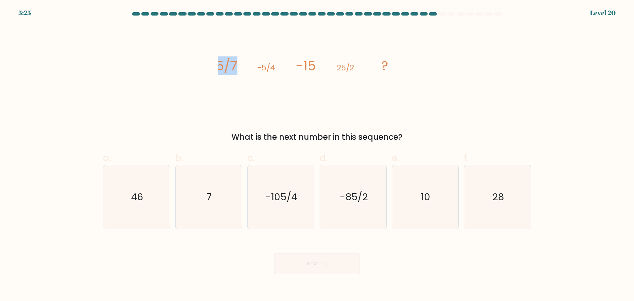
drag, startPoint x: 219, startPoint y: 63, endPoint x: 241, endPoint y: 65, distance: 21.6
click at [241, 65] on icon "image/svg+xml 5/7 -5/4 -15 25/2 ?" at bounding box center [317, 70] width 198 height 90
drag, startPoint x: 330, startPoint y: 61, endPoint x: 347, endPoint y: 63, distance: 17.7
click at [347, 63] on icon "image/svg+xml 5/7 -5/4 -15 25/2 ?" at bounding box center [317, 70] width 198 height 90
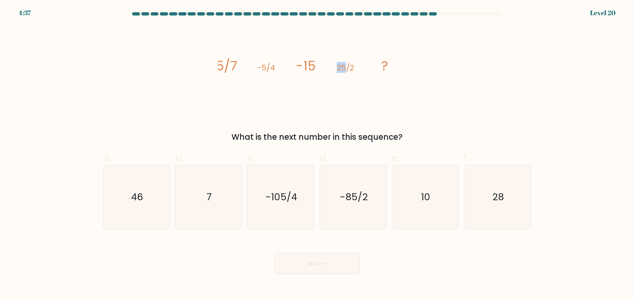
click at [347, 63] on tspan "25/2" at bounding box center [345, 67] width 17 height 11
click at [228, 206] on icon "7" at bounding box center [209, 197] width 64 height 64
click at [317, 155] on input "b. 7" at bounding box center [317, 153] width 0 height 4
radio input "true"
click at [317, 266] on button "Next" at bounding box center [317, 263] width 86 height 21
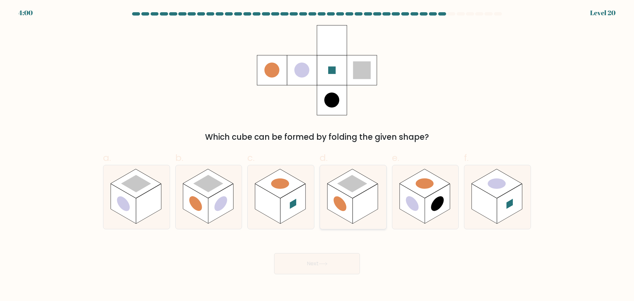
click at [362, 212] on rect at bounding box center [365, 204] width 25 height 40
click at [317, 155] on input "d." at bounding box center [317, 153] width 0 height 4
radio input "true"
click at [315, 263] on button "Next" at bounding box center [317, 263] width 86 height 21
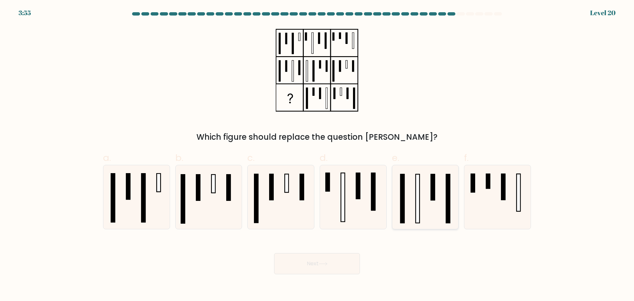
click at [412, 202] on icon at bounding box center [425, 197] width 64 height 64
click at [317, 155] on input "e." at bounding box center [317, 153] width 0 height 4
radio input "true"
click at [353, 188] on icon at bounding box center [353, 197] width 64 height 64
click at [317, 155] on input "d." at bounding box center [317, 153] width 0 height 4
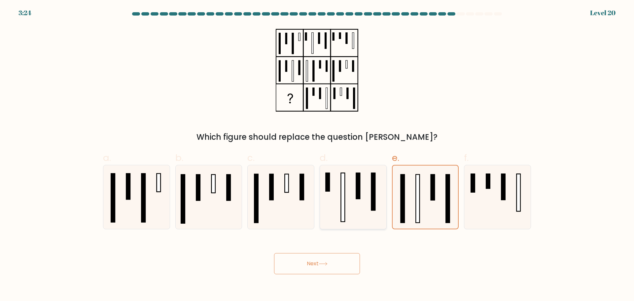
radio input "true"
click at [422, 205] on icon at bounding box center [425, 197] width 64 height 64
click at [317, 155] on input "e." at bounding box center [317, 153] width 0 height 4
radio input "true"
click at [353, 182] on icon at bounding box center [353, 197] width 64 height 64
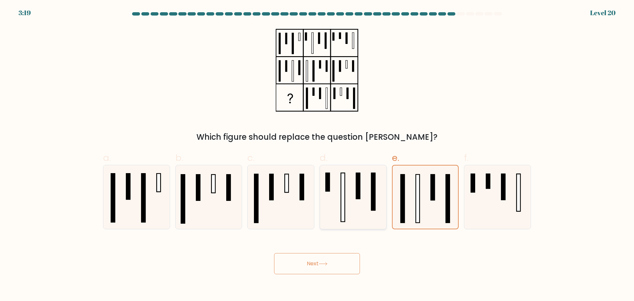
click at [317, 155] on input "d." at bounding box center [317, 153] width 0 height 4
radio input "true"
click at [431, 218] on icon at bounding box center [425, 197] width 64 height 64
click at [317, 155] on input "e." at bounding box center [317, 153] width 0 height 4
radio input "true"
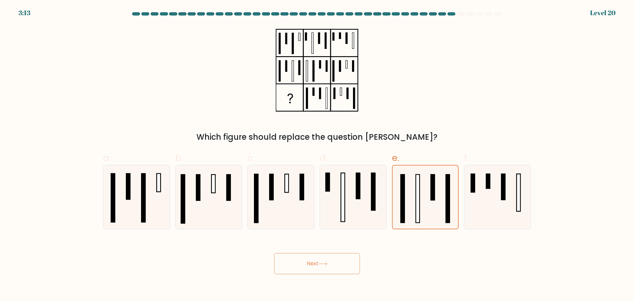
click at [339, 265] on button "Next" at bounding box center [317, 263] width 86 height 21
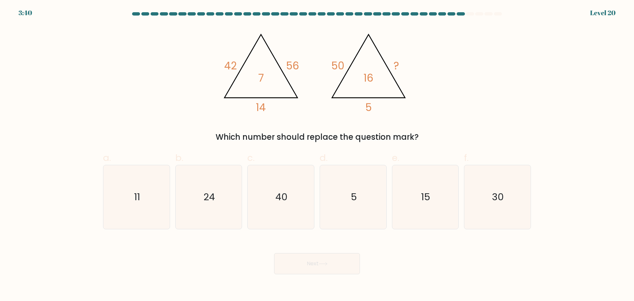
drag, startPoint x: 397, startPoint y: 61, endPoint x: 409, endPoint y: 62, distance: 11.6
click at [409, 62] on icon "@import url('https://fonts.googleapis.com/css?family=Abril+Fatface:400,100,100i…" at bounding box center [317, 70] width 198 height 90
drag, startPoint x: 369, startPoint y: 106, endPoint x: 381, endPoint y: 105, distance: 12.0
click at [381, 105] on icon "@import url('https://fonts.googleapis.com/css?family=Abril+Fatface:400,100,100i…" at bounding box center [317, 70] width 198 height 90
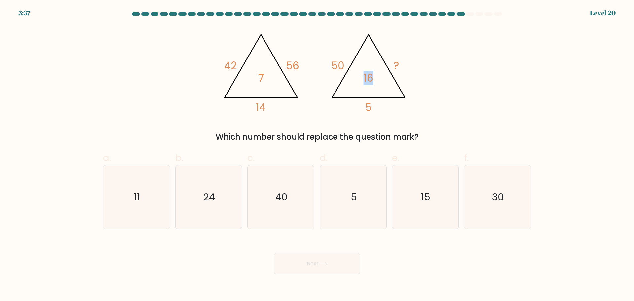
drag, startPoint x: 365, startPoint y: 78, endPoint x: 379, endPoint y: 78, distance: 14.2
click at [379, 78] on icon "@import url('https://fonts.googleapis.com/css?family=Abril+Fatface:400,100,100i…" at bounding box center [317, 70] width 198 height 90
drag, startPoint x: 328, startPoint y: 64, endPoint x: 347, endPoint y: 64, distance: 18.5
click at [345, 64] on icon "@import url('https://fonts.googleapis.com/css?family=Abril+Fatface:400,100,100i…" at bounding box center [317, 70] width 198 height 90
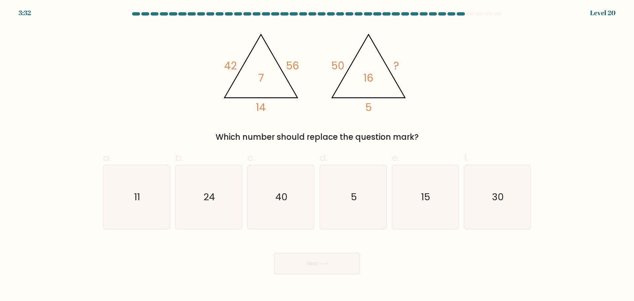
click at [483, 56] on div "@import url('https://fonts.googleapis.com/css?family=Abril+Fatface:400,100,100i…" at bounding box center [317, 84] width 436 height 118
click at [510, 211] on icon "30" at bounding box center [498, 197] width 64 height 64
click at [317, 155] on input "f. 30" at bounding box center [317, 153] width 0 height 4
radio input "true"
click at [311, 263] on button "Next" at bounding box center [317, 263] width 86 height 21
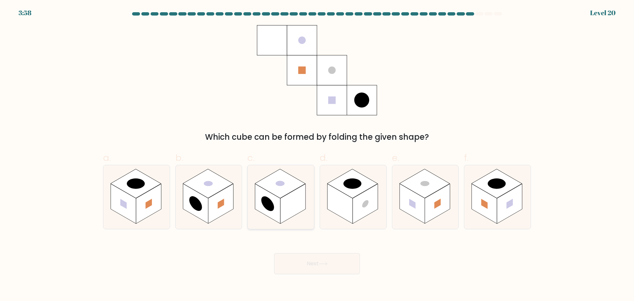
click at [275, 215] on rect at bounding box center [267, 204] width 25 height 40
click at [317, 155] on input "c." at bounding box center [317, 153] width 0 height 4
radio input "true"
click at [299, 270] on button "Next" at bounding box center [317, 263] width 86 height 21
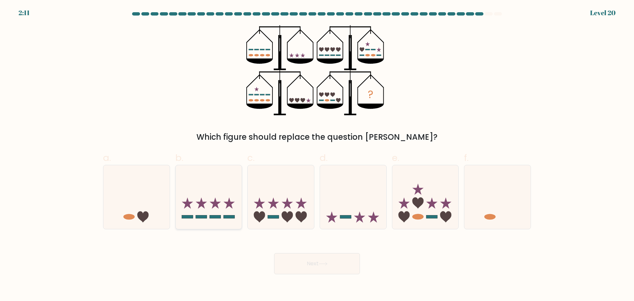
click at [222, 215] on icon at bounding box center [209, 196] width 66 height 55
click at [317, 155] on input "b." at bounding box center [317, 153] width 0 height 4
radio input "true"
click at [321, 261] on button "Next" at bounding box center [317, 263] width 86 height 21
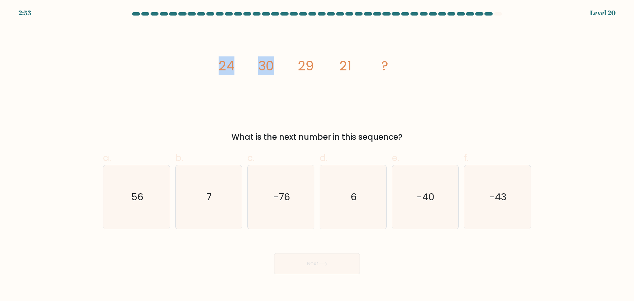
drag, startPoint x: 237, startPoint y: 66, endPoint x: 287, endPoint y: 81, distance: 53.0
click at [287, 81] on icon "image/svg+xml 24 30 29 21 ?" at bounding box center [317, 70] width 198 height 90
drag, startPoint x: 347, startPoint y: 211, endPoint x: 342, endPoint y: 256, distance: 45.9
click at [348, 210] on icon "6" at bounding box center [353, 197] width 64 height 64
click at [317, 155] on input "d. 6" at bounding box center [317, 153] width 0 height 4
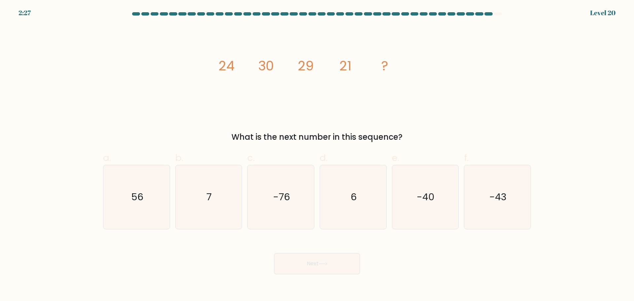
radio input "true"
click at [332, 268] on button "Next" at bounding box center [317, 263] width 86 height 21
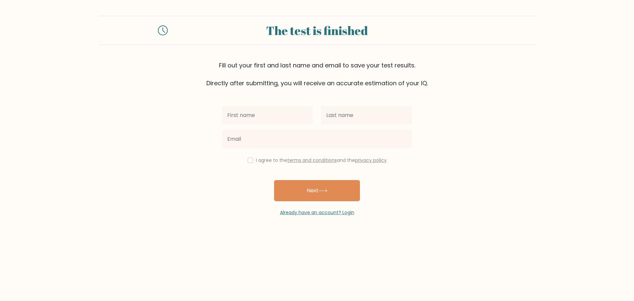
click at [266, 123] on input "text" at bounding box center [267, 115] width 91 height 19
click at [295, 77] on div "Fill out your first and last name and email to save your test results. Directly…" at bounding box center [317, 74] width 436 height 27
click at [284, 113] on input "text" at bounding box center [267, 115] width 91 height 19
click at [263, 121] on input "text" at bounding box center [267, 115] width 91 height 19
click at [454, 76] on div "Fill out your first and last name and email to save your test results. Directly…" at bounding box center [317, 74] width 436 height 27
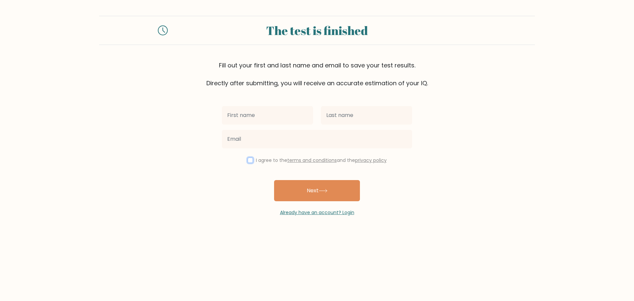
click at [249, 160] on input "checkbox" at bounding box center [250, 160] width 5 height 5
checkbox input "true"
click at [186, 194] on form "The test is finished Fill out your first and last name and email to save your t…" at bounding box center [317, 116] width 634 height 200
click at [245, 119] on input "text" at bounding box center [267, 115] width 91 height 19
type input "GRABBLER"
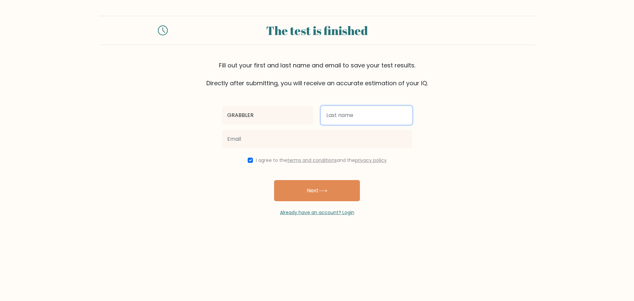
click at [341, 112] on input "text" at bounding box center [366, 115] width 91 height 19
type input "Y"
type input "I"
click at [470, 99] on form "The test is finished Fill out your first and last name and email to save your t…" at bounding box center [317, 116] width 634 height 200
click at [381, 118] on input "text" at bounding box center [366, 115] width 91 height 19
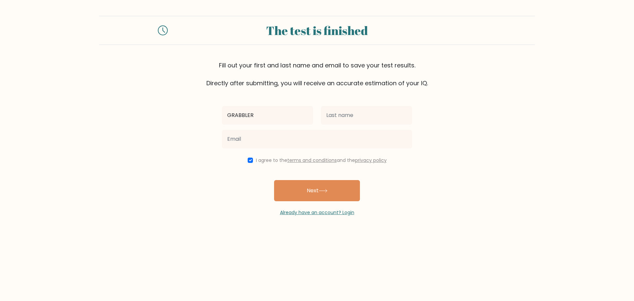
click at [429, 90] on form "The test is finished Fill out your first and last name and email to save your t…" at bounding box center [317, 116] width 634 height 200
click at [356, 111] on input "text" at bounding box center [366, 115] width 91 height 19
type input "GRABBLES"
click at [383, 99] on div "GRABBLER GRABBLES I agree to the terms and conditions and the privacy policy Ne…" at bounding box center [317, 152] width 198 height 129
drag, startPoint x: 258, startPoint y: 125, endPoint x: 263, endPoint y: 125, distance: 5.3
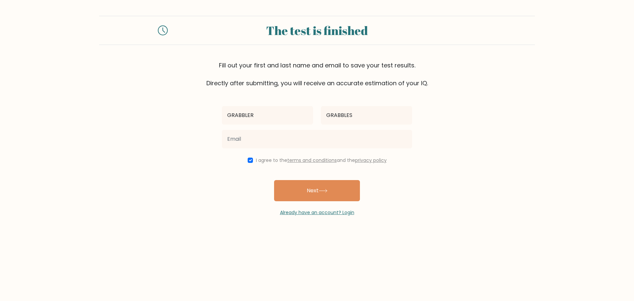
click at [263, 125] on div "GRABBLER" at bounding box center [267, 115] width 99 height 24
drag, startPoint x: 272, startPoint y: 118, endPoint x: 195, endPoint y: 114, distance: 76.5
click at [187, 115] on form "The test is finished Fill out your first and last name and email to save your t…" at bounding box center [317, 116] width 634 height 200
drag, startPoint x: 376, startPoint y: 119, endPoint x: 244, endPoint y: 109, distance: 131.5
click at [245, 109] on div "GRABBLES" at bounding box center [317, 115] width 198 height 24
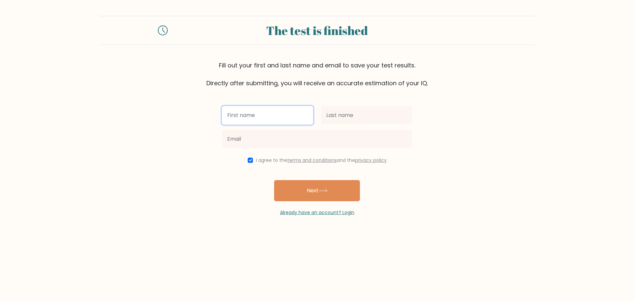
click at [244, 109] on input "text" at bounding box center [267, 115] width 91 height 19
type input "I"
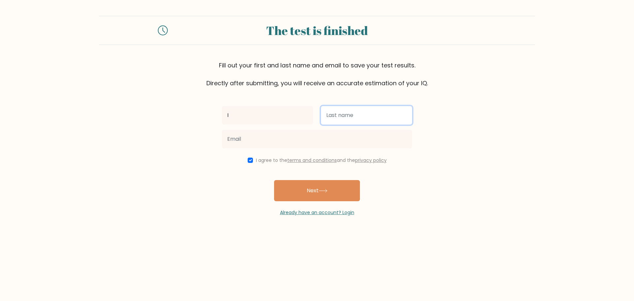
click at [350, 122] on input "text" at bounding box center [366, 115] width 91 height 19
type input "Grabble"
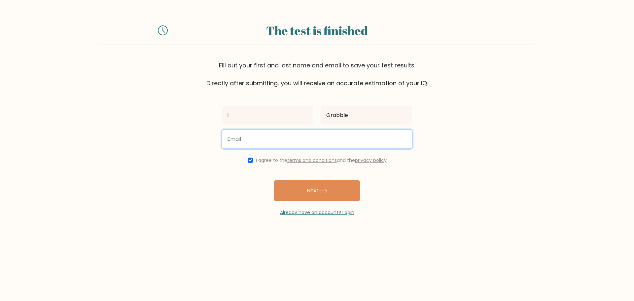
click at [288, 143] on input "email" at bounding box center [317, 139] width 190 height 19
drag, startPoint x: 230, startPoint y: 141, endPoint x: 249, endPoint y: 140, distance: 19.2
click at [249, 140] on input "grabblingrabbler@gmail.com" at bounding box center [317, 139] width 190 height 19
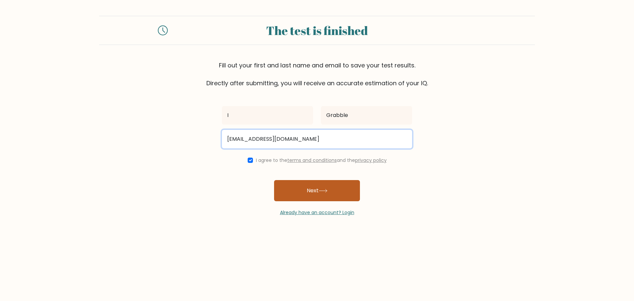
type input "grabblingrabbler@gmail.com"
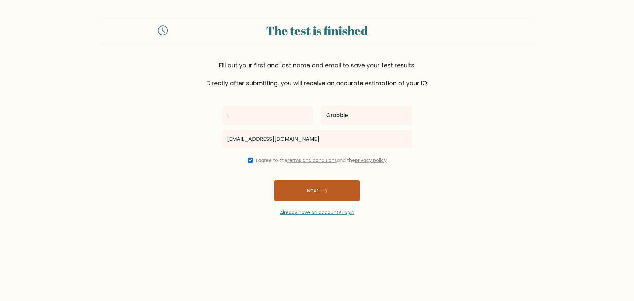
click at [326, 191] on icon at bounding box center [323, 191] width 9 height 4
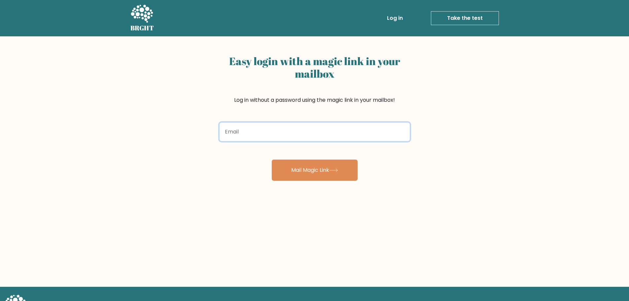
click at [312, 129] on input "email" at bounding box center [315, 132] width 190 height 19
type input "grant.a.saunders@gmail.com"
drag, startPoint x: 311, startPoint y: 135, endPoint x: 228, endPoint y: 130, distance: 83.8
click at [228, 130] on input "grant.a.saunders@gmail.com" at bounding box center [315, 132] width 190 height 19
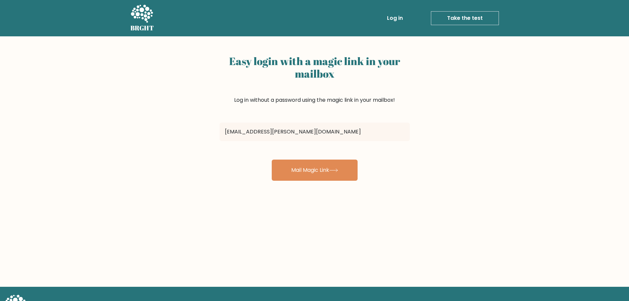
click at [372, 121] on div "grant.a.saunders@gmail.com" at bounding box center [315, 132] width 198 height 24
click at [345, 166] on button "Mail Magic Link" at bounding box center [315, 170] width 86 height 21
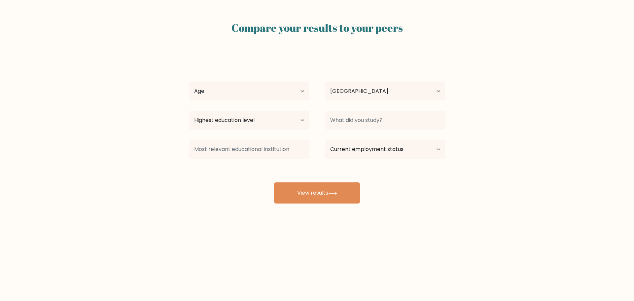
select select "US"
click at [233, 89] on select "Age Under [DEMOGRAPHIC_DATA] [DEMOGRAPHIC_DATA] [DEMOGRAPHIC_DATA] [DEMOGRAPHIC…" at bounding box center [249, 91] width 120 height 19
select select "18_24"
click at [189, 82] on select "Age Under [DEMOGRAPHIC_DATA] [DEMOGRAPHIC_DATA] [DEMOGRAPHIC_DATA] [DEMOGRAPHIC…" at bounding box center [249, 91] width 120 height 19
click at [362, 94] on select "Country [GEOGRAPHIC_DATA] [GEOGRAPHIC_DATA] [GEOGRAPHIC_DATA] [US_STATE] [GEOGR…" at bounding box center [385, 91] width 120 height 19
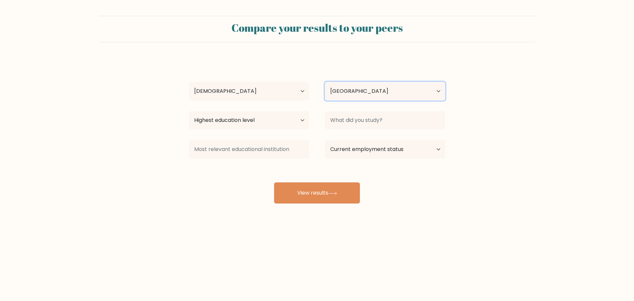
click at [325, 82] on select "Country [GEOGRAPHIC_DATA] [GEOGRAPHIC_DATA] [GEOGRAPHIC_DATA] [US_STATE] [GEOGR…" at bounding box center [385, 91] width 120 height 19
click at [277, 126] on select "Highest education level No schooling Primary Lower Secondary Upper Secondary Oc…" at bounding box center [249, 120] width 120 height 19
select select "upper_secondary"
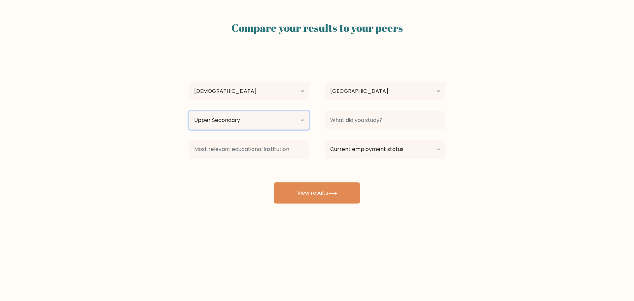
click at [189, 111] on select "Highest education level No schooling Primary Lower Secondary Upper Secondary Oc…" at bounding box center [249, 120] width 120 height 19
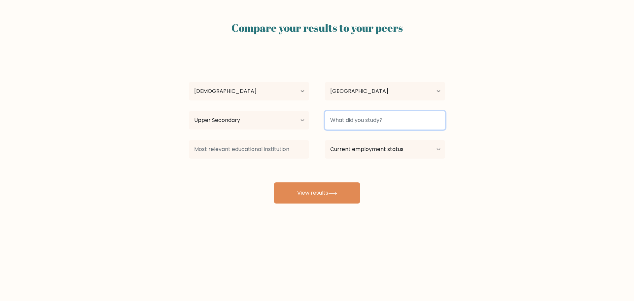
click at [379, 119] on input at bounding box center [385, 120] width 120 height 19
type input "Nothing"
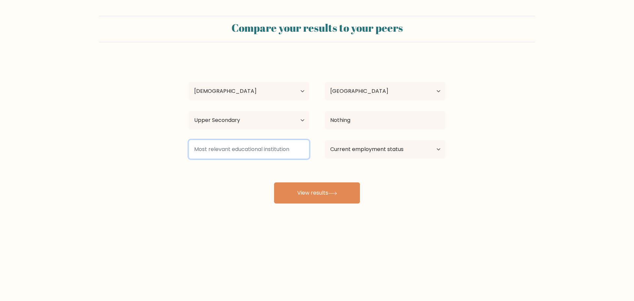
click at [229, 154] on input at bounding box center [249, 149] width 120 height 19
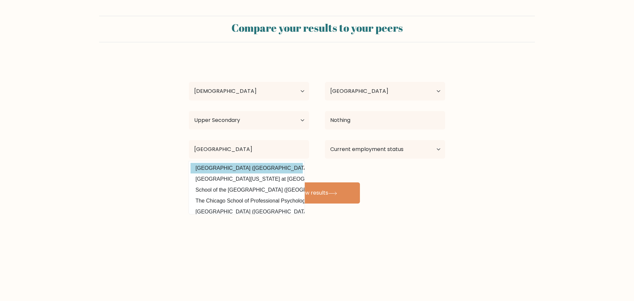
click at [246, 167] on option "[GEOGRAPHIC_DATA] ([GEOGRAPHIC_DATA])" at bounding box center [247, 168] width 112 height 11
type input "[GEOGRAPHIC_DATA]"
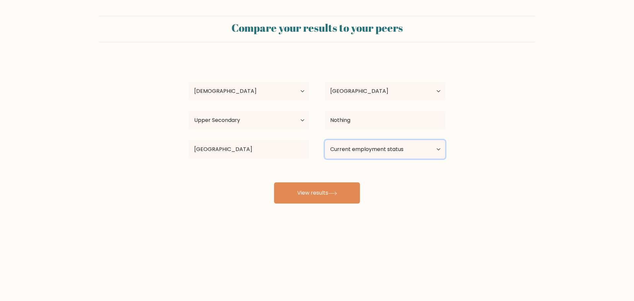
click at [342, 151] on select "Current employment status Employed Student Retired Other / prefer not to answer" at bounding box center [385, 149] width 120 height 19
select select "student"
click at [325, 140] on select "Current employment status Employed Student Retired Other / prefer not to answer" at bounding box center [385, 149] width 120 height 19
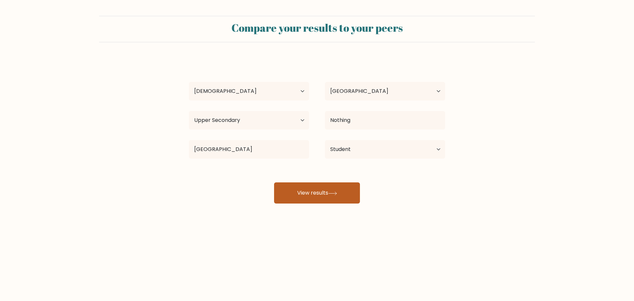
click at [333, 190] on button "View results" at bounding box center [317, 192] width 86 height 21
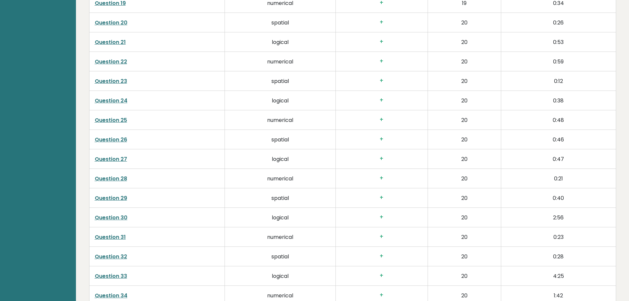
scroll to position [1692, 0]
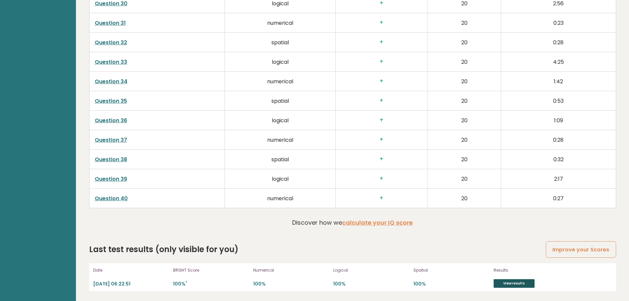
click at [507, 284] on link "View results" at bounding box center [514, 283] width 41 height 9
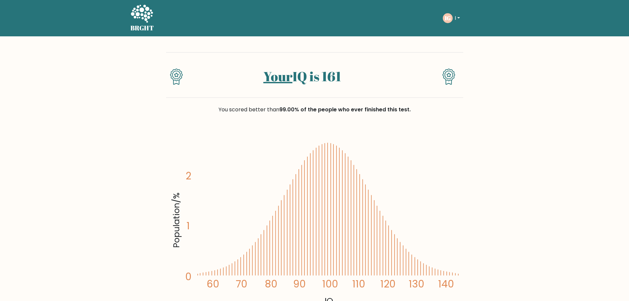
click at [272, 81] on link "Your" at bounding box center [278, 76] width 29 height 18
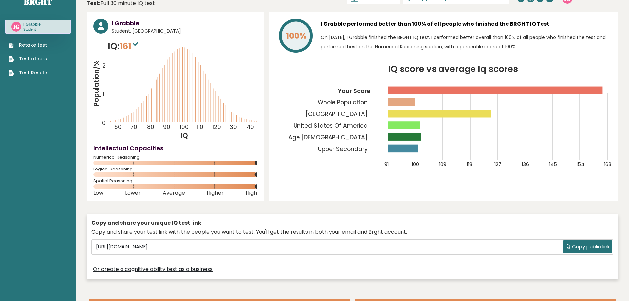
scroll to position [12, 0]
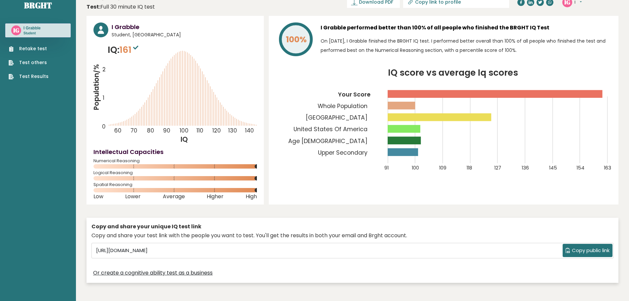
click at [309, 123] on icon "IQ score vs average Iq scores 91 100 109 118 127 136 145 154 163 Your Score Who…" at bounding box center [444, 124] width 336 height 111
drag, startPoint x: 312, startPoint y: 118, endPoint x: 461, endPoint y: 118, distance: 149.7
click at [461, 118] on g "91 100 109 118 127 136 145 154 163 Your Score Whole Population University Of Ch…" at bounding box center [449, 121] width 323 height 99
click at [461, 118] on rect at bounding box center [440, 117] width 104 height 8
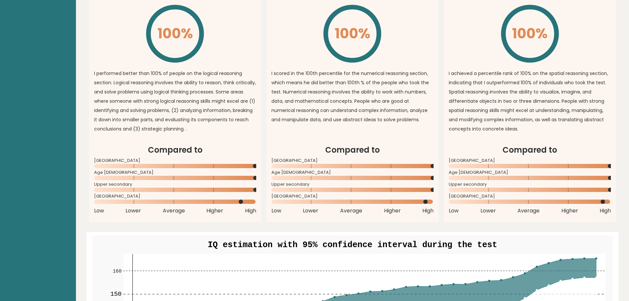
scroll to position [543, 0]
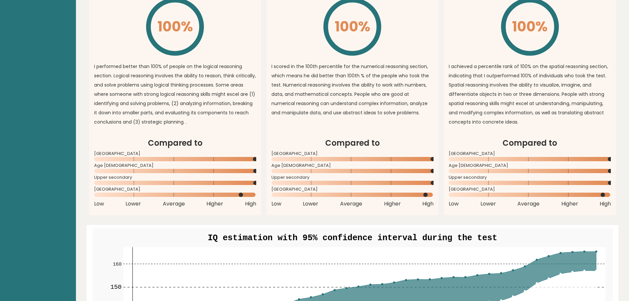
drag, startPoint x: 403, startPoint y: 192, endPoint x: 326, endPoint y: 196, distance: 76.7
click at [326, 196] on article "Compared to United States of America Age 18 - 24 Upper secondary University of …" at bounding box center [353, 176] width 172 height 78
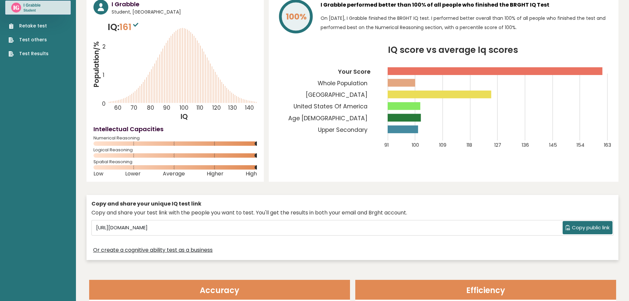
scroll to position [0, 0]
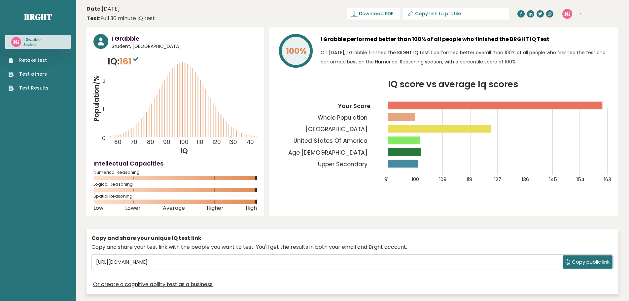
click at [584, 14] on div "IG I Dashboard Profile Settings Logout" at bounding box center [591, 13] width 56 height 13
click at [576, 12] on button "I" at bounding box center [578, 14] width 7 height 7
click at [590, 42] on link "Settings" at bounding box center [592, 42] width 34 height 9
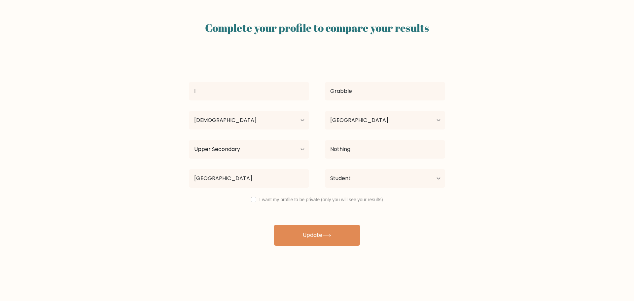
select select "18_24"
select select "US"
select select "upper_secondary"
select select "student"
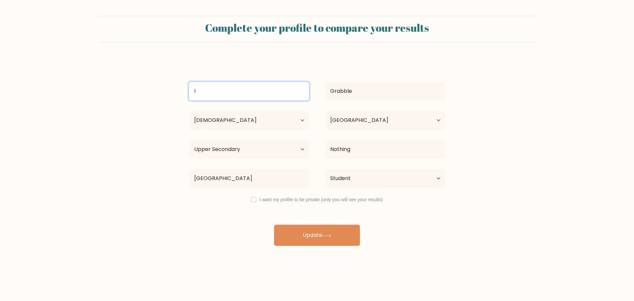
drag, startPoint x: 217, startPoint y: 94, endPoint x: 182, endPoint y: 94, distance: 35.0
click at [182, 94] on div "I" at bounding box center [249, 91] width 136 height 24
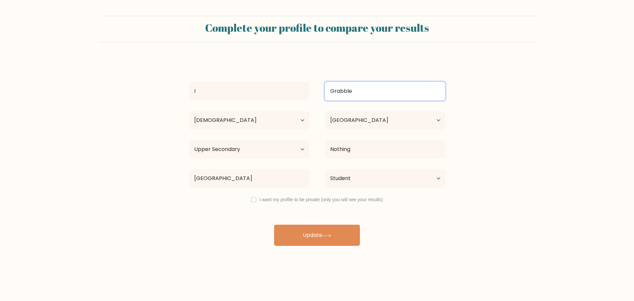
drag, startPoint x: 367, startPoint y: 96, endPoint x: 304, endPoint y: 92, distance: 62.9
click at [306, 92] on div "I Grabble" at bounding box center [317, 91] width 272 height 24
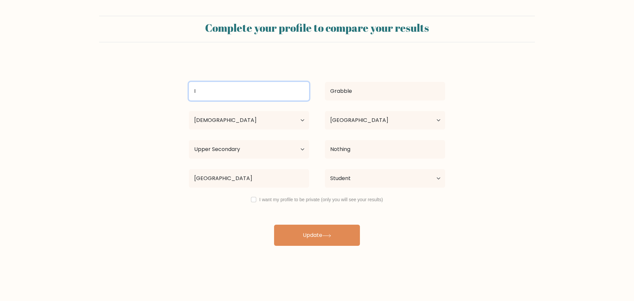
drag, startPoint x: 225, startPoint y: 93, endPoint x: 160, endPoint y: 93, distance: 65.4
click at [160, 93] on form "Complete your profile to compare your results I Grabble Age Under 18 years old …" at bounding box center [317, 131] width 634 height 230
type input "Kizma"
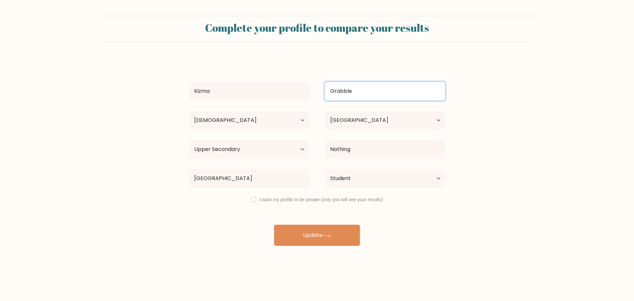
drag, startPoint x: 382, startPoint y: 93, endPoint x: 250, endPoint y: 91, distance: 132.2
click at [250, 91] on div "Kizma Grabble" at bounding box center [317, 91] width 272 height 24
type input "A"
type input "Balz"
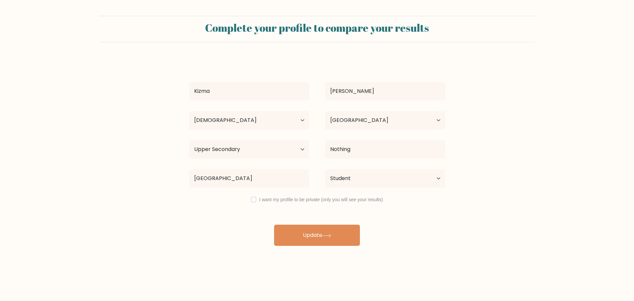
click at [429, 36] on div "Complete your profile to compare your results" at bounding box center [317, 28] width 436 height 15
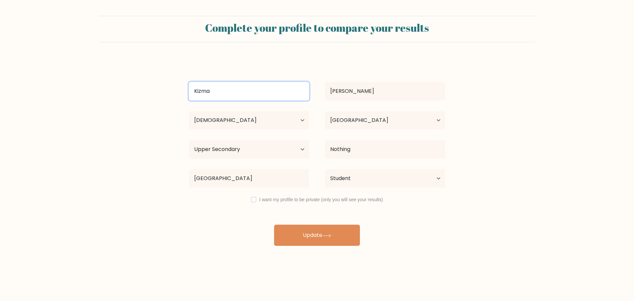
drag, startPoint x: 217, startPoint y: 97, endPoint x: 207, endPoint y: 93, distance: 10.6
click at [207, 93] on input "Kizma" at bounding box center [249, 91] width 120 height 19
click at [253, 88] on input "Kizma" at bounding box center [249, 91] width 120 height 19
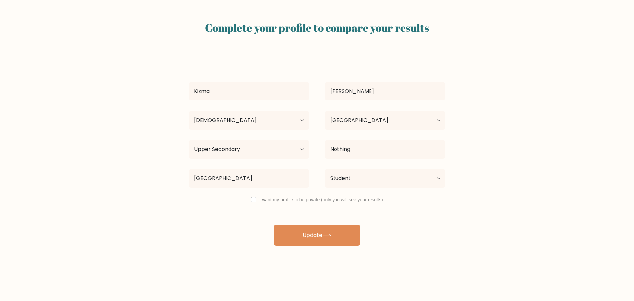
click at [324, 38] on div "Complete your profile to compare your results" at bounding box center [317, 29] width 436 height 26
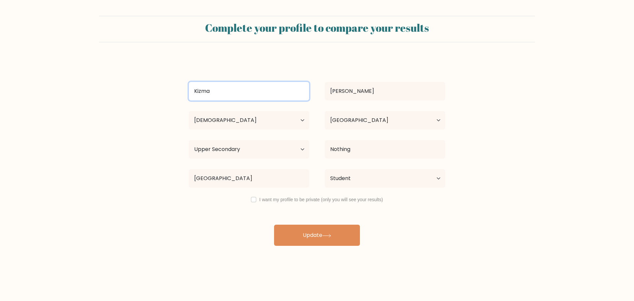
drag, startPoint x: 211, startPoint y: 93, endPoint x: 206, endPoint y: 92, distance: 4.7
click at [206, 92] on input "Kizma" at bounding box center [249, 91] width 120 height 19
type input "[PERSON_NAME]"
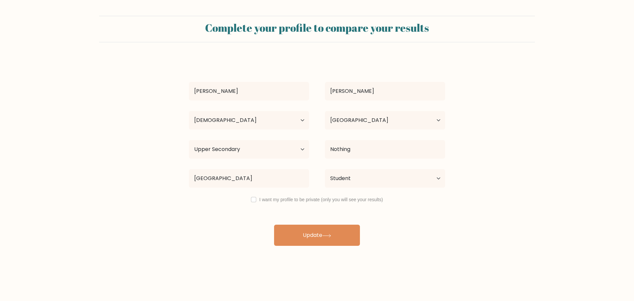
click at [215, 71] on div "Kizmi Balz Age Under 18 years old 18-24 years old 25-34 years old 35-44 years o…" at bounding box center [317, 152] width 264 height 188
click at [307, 237] on button "Update" at bounding box center [317, 235] width 86 height 21
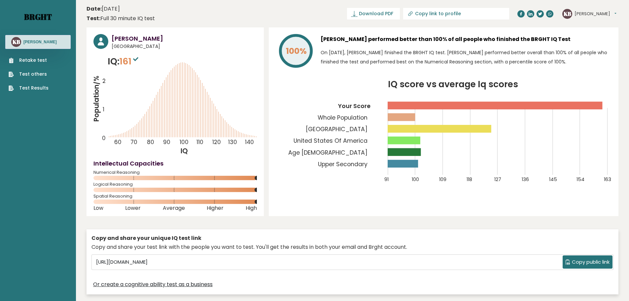
click at [36, 17] on link "Brght" at bounding box center [38, 17] width 28 height 11
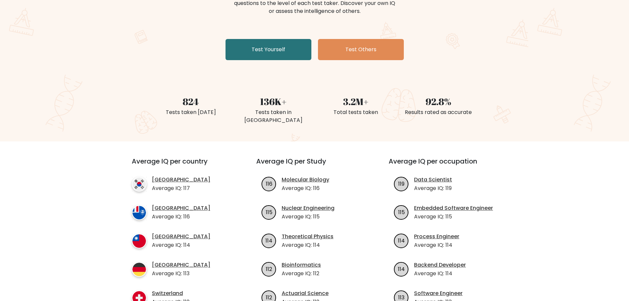
scroll to position [231, 0]
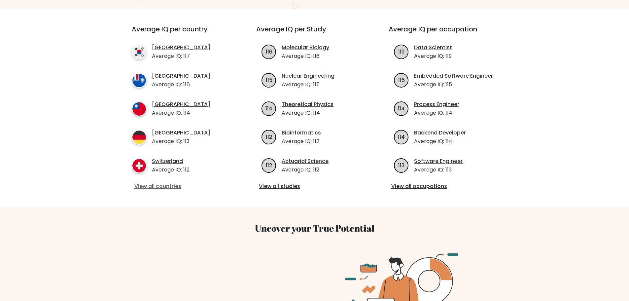
click at [155, 182] on link "View all countries" at bounding box center [181, 186] width 95 height 8
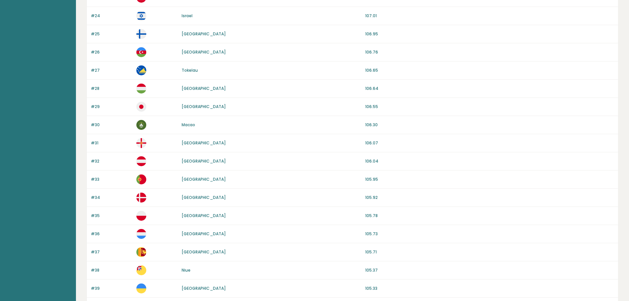
scroll to position [567, 0]
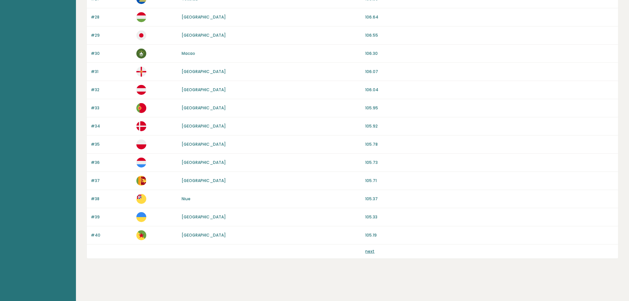
click at [368, 254] on div "next" at bounding box center [353, 251] width 532 height 14
click at [369, 252] on link "next" at bounding box center [369, 251] width 9 height 6
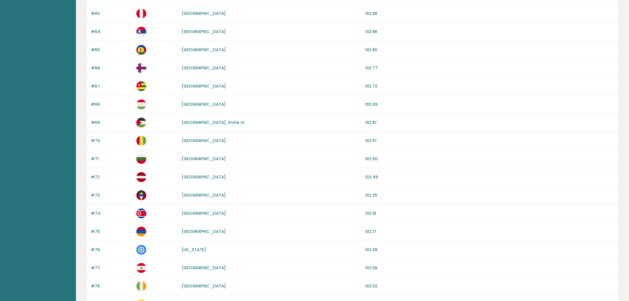
scroll to position [567, 0]
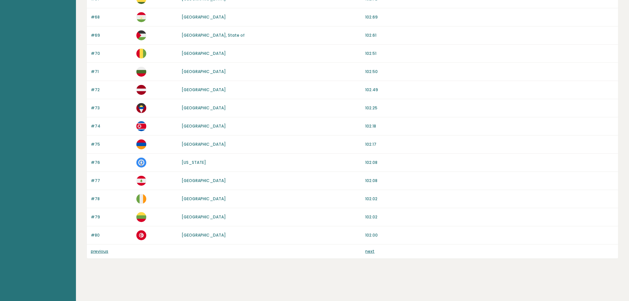
click at [371, 252] on link "next" at bounding box center [369, 251] width 9 height 6
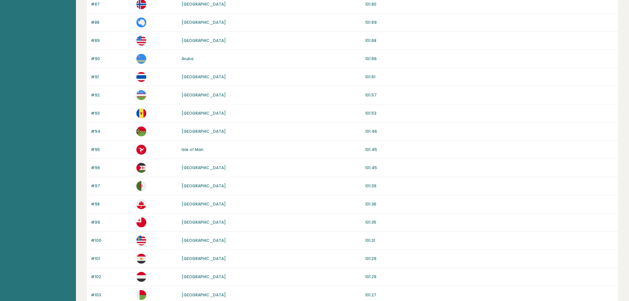
scroll to position [99, 0]
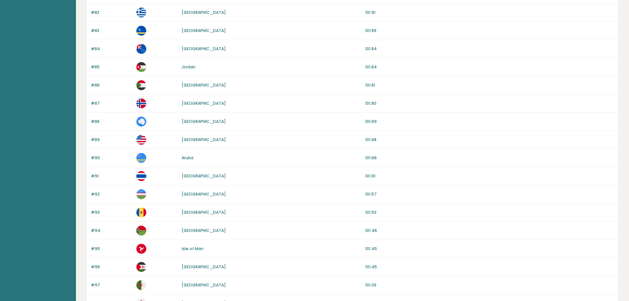
click at [195, 139] on link "[GEOGRAPHIC_DATA]" at bounding box center [204, 140] width 44 height 6
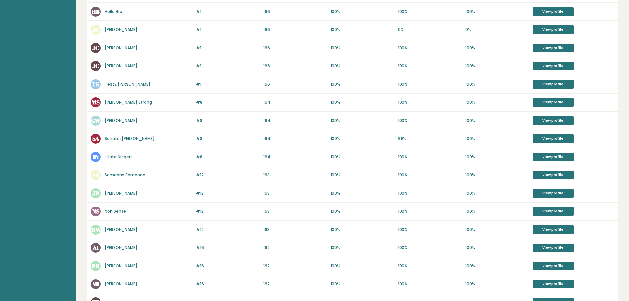
scroll to position [264, 0]
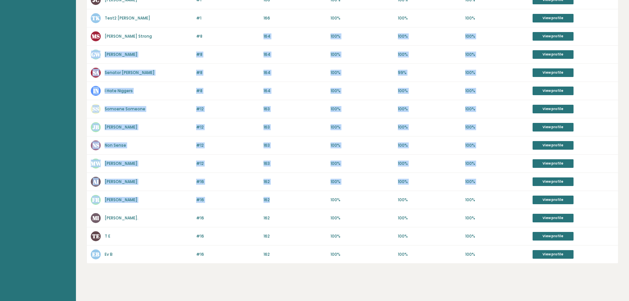
drag, startPoint x: 263, startPoint y: 35, endPoint x: 286, endPoint y: 201, distance: 167.4
click at [286, 201] on div "Name Rank IQ Numerical Logical Spatial Results #1 CC C C 166 #1 166 100% 100% 1…" at bounding box center [353, 75] width 532 height 377
click at [286, 201] on p "162" at bounding box center [295, 200] width 63 height 6
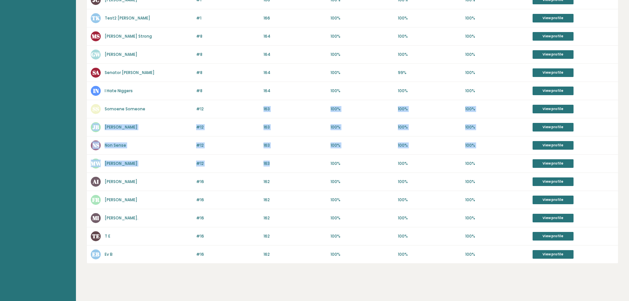
drag, startPoint x: 271, startPoint y: 164, endPoint x: 232, endPoint y: 108, distance: 67.4
click at [232, 108] on div "Name Rank IQ Numerical Logical Spatial Results #1 CC C C 166 #1 166 100% 100% 1…" at bounding box center [353, 75] width 532 height 377
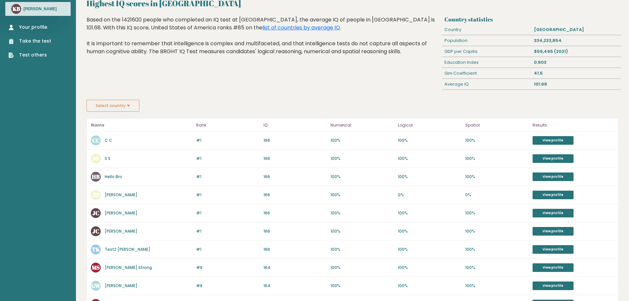
scroll to position [99, 0]
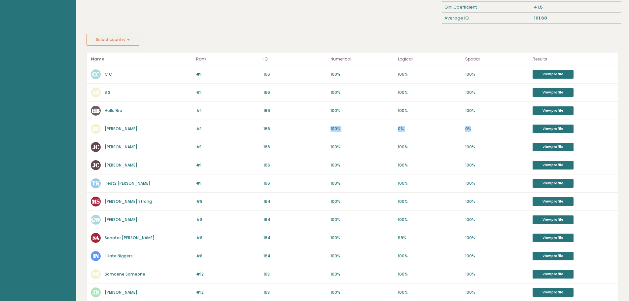
drag, startPoint x: 345, startPoint y: 129, endPoint x: 507, endPoint y: 132, distance: 162.2
click at [500, 132] on div "#1 JD John Deere 166 #1 166 100% 0% 0% View profile" at bounding box center [353, 129] width 532 height 18
click at [555, 125] on link "View profile" at bounding box center [553, 129] width 41 height 9
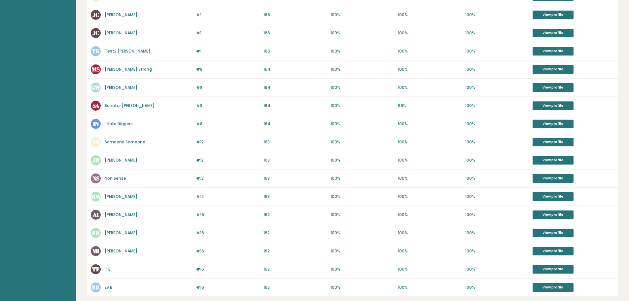
click at [461, 174] on div "#12 NS Non Sense 163 #12 163 100% 100% 100% View profile" at bounding box center [353, 178] width 532 height 18
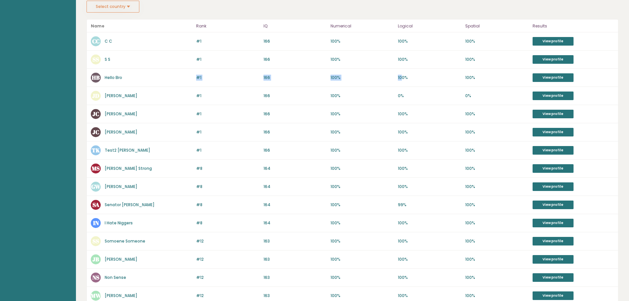
drag, startPoint x: 179, startPoint y: 78, endPoint x: 419, endPoint y: 78, distance: 240.5
click at [407, 78] on div "#1 HB Hello Bro 166 #1 166 100% 100% 100% View profile" at bounding box center [353, 78] width 532 height 18
click at [427, 78] on p "100%" at bounding box center [429, 78] width 63 height 6
click at [549, 42] on link "View profile" at bounding box center [553, 41] width 41 height 9
click at [562, 59] on link "View profile" at bounding box center [553, 59] width 41 height 9
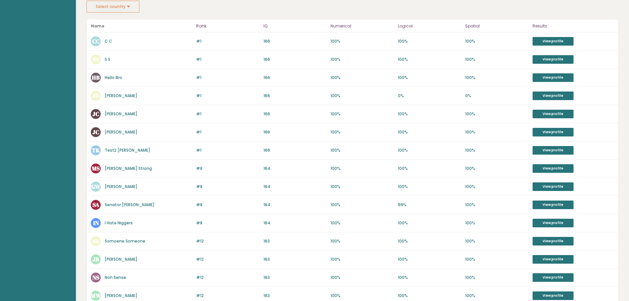
scroll to position [269, 0]
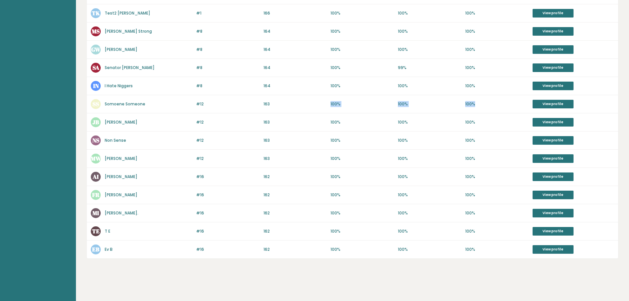
drag, startPoint x: 309, startPoint y: 104, endPoint x: 526, endPoint y: 99, distance: 217.1
click at [518, 99] on div "#12 SS Somoene Someone 163 #12 163 100% 100% 100% View profile" at bounding box center [353, 104] width 532 height 18
click at [559, 107] on link "View profile" at bounding box center [553, 104] width 41 height 9
click at [448, 264] on div "Highest IQ scores in United States Of America Country statistics Country United…" at bounding box center [353, 31] width 532 height 540
click at [561, 251] on link "View profile" at bounding box center [553, 249] width 41 height 9
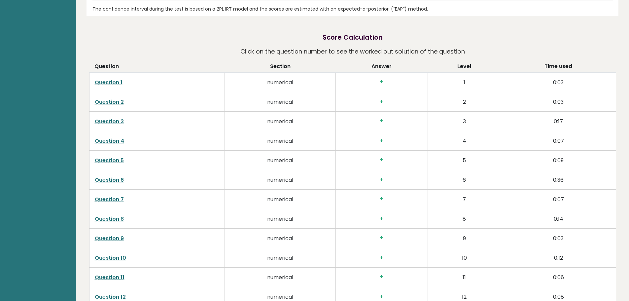
scroll to position [971, 0]
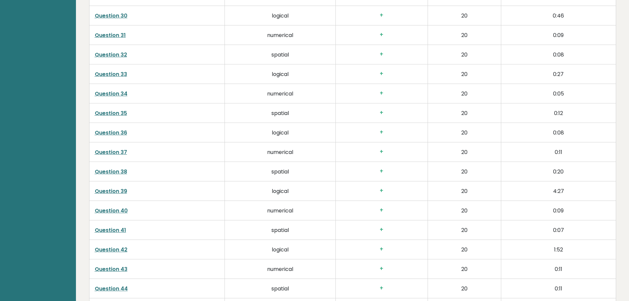
scroll to position [1989, 0]
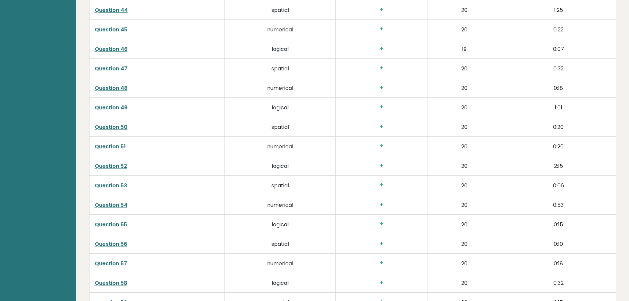
scroll to position [1977, 0]
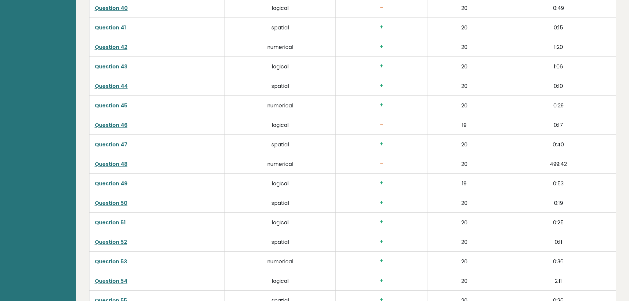
scroll to position [1737, 0]
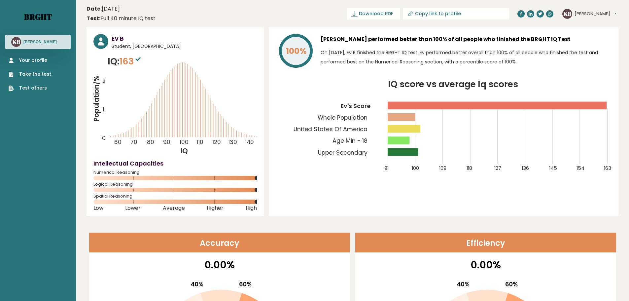
click at [32, 18] on link "Brght" at bounding box center [38, 17] width 28 height 11
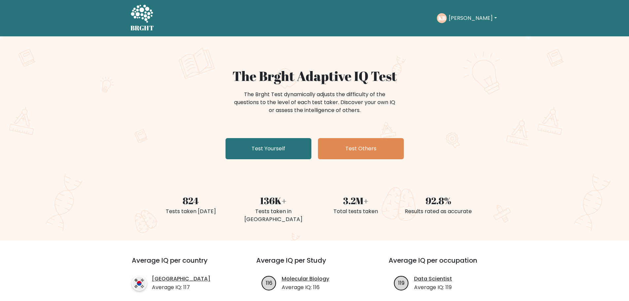
click at [141, 19] on icon at bounding box center [141, 14] width 23 height 20
click at [459, 19] on button "[PERSON_NAME]" at bounding box center [473, 18] width 52 height 9
click at [458, 106] on div "The Brght Test dynamically adjusts the difficulty of the questions to the level…" at bounding box center [315, 105] width 322 height 33
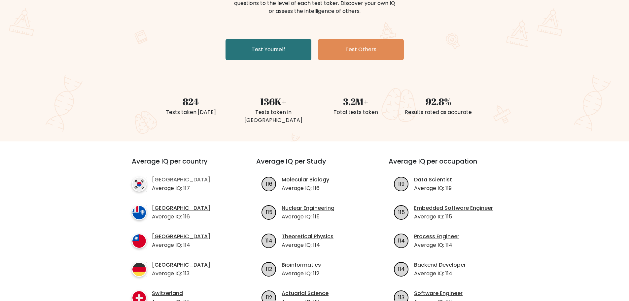
click at [157, 176] on link "[GEOGRAPHIC_DATA]" at bounding box center [181, 180] width 58 height 8
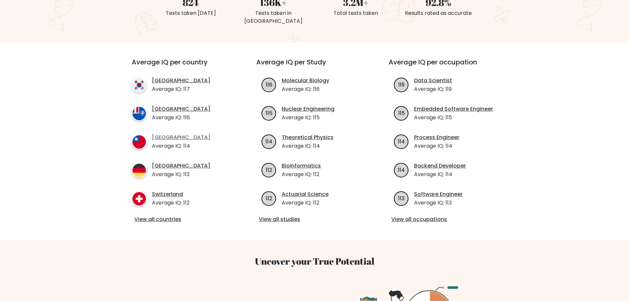
click at [167, 133] on link "[GEOGRAPHIC_DATA]" at bounding box center [181, 137] width 58 height 8
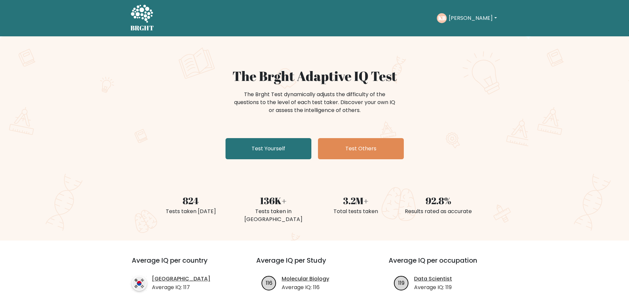
click at [463, 17] on button "[PERSON_NAME]" at bounding box center [473, 18] width 52 height 9
click at [466, 51] on link "Settings" at bounding box center [463, 53] width 52 height 11
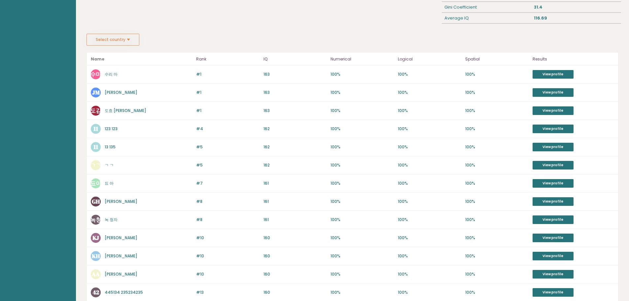
scroll to position [132, 0]
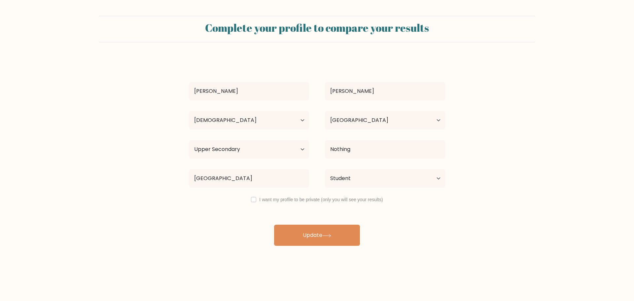
select select "18_24"
select select "US"
select select "upper_secondary"
select select "student"
click at [391, 124] on select "Country [GEOGRAPHIC_DATA] [GEOGRAPHIC_DATA] [GEOGRAPHIC_DATA] [US_STATE] [GEOGR…" at bounding box center [385, 120] width 120 height 19
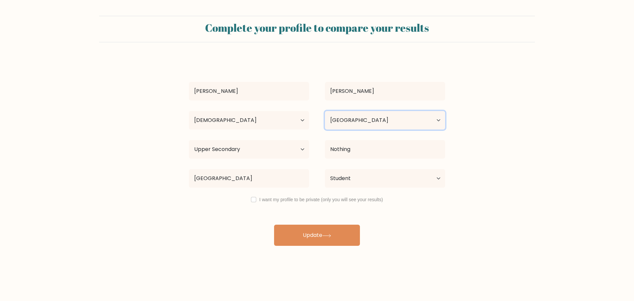
select select "TW"
click at [325, 111] on select "Country [GEOGRAPHIC_DATA] [GEOGRAPHIC_DATA] [GEOGRAPHIC_DATA] [US_STATE] [GEOGR…" at bounding box center [385, 120] width 120 height 19
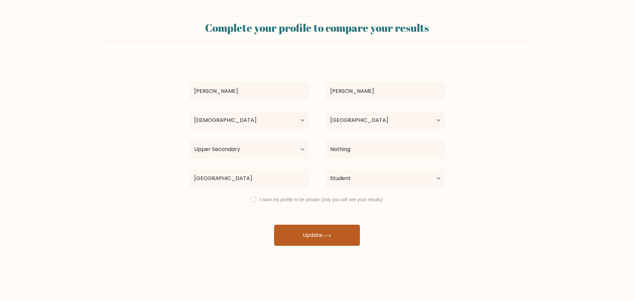
click at [325, 231] on button "Update" at bounding box center [317, 235] width 86 height 21
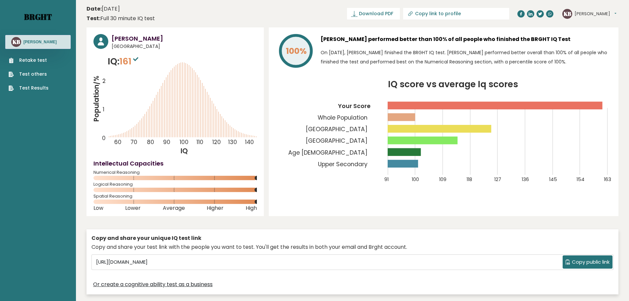
click at [50, 14] on link "Brght" at bounding box center [38, 17] width 28 height 11
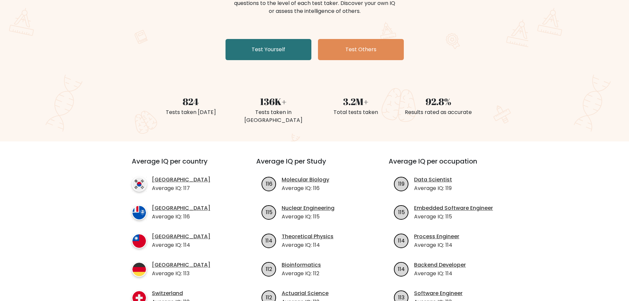
scroll to position [165, 0]
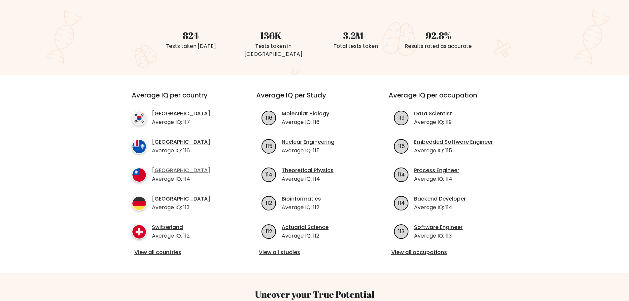
click at [170, 167] on link "[GEOGRAPHIC_DATA]" at bounding box center [181, 171] width 58 height 8
